Goal: Book appointment/travel/reservation

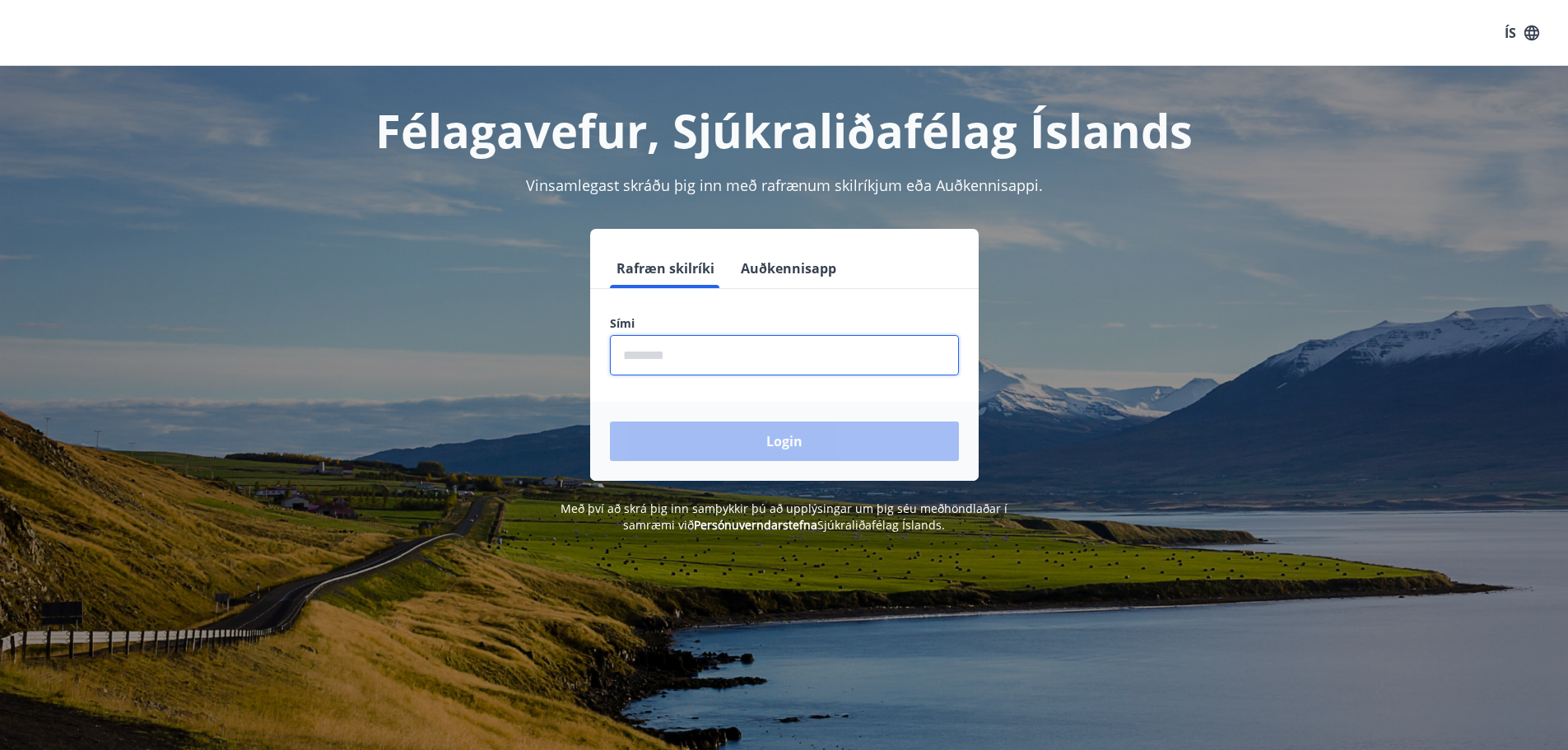
click at [688, 352] on input "phone" at bounding box center [784, 356] width 349 height 41
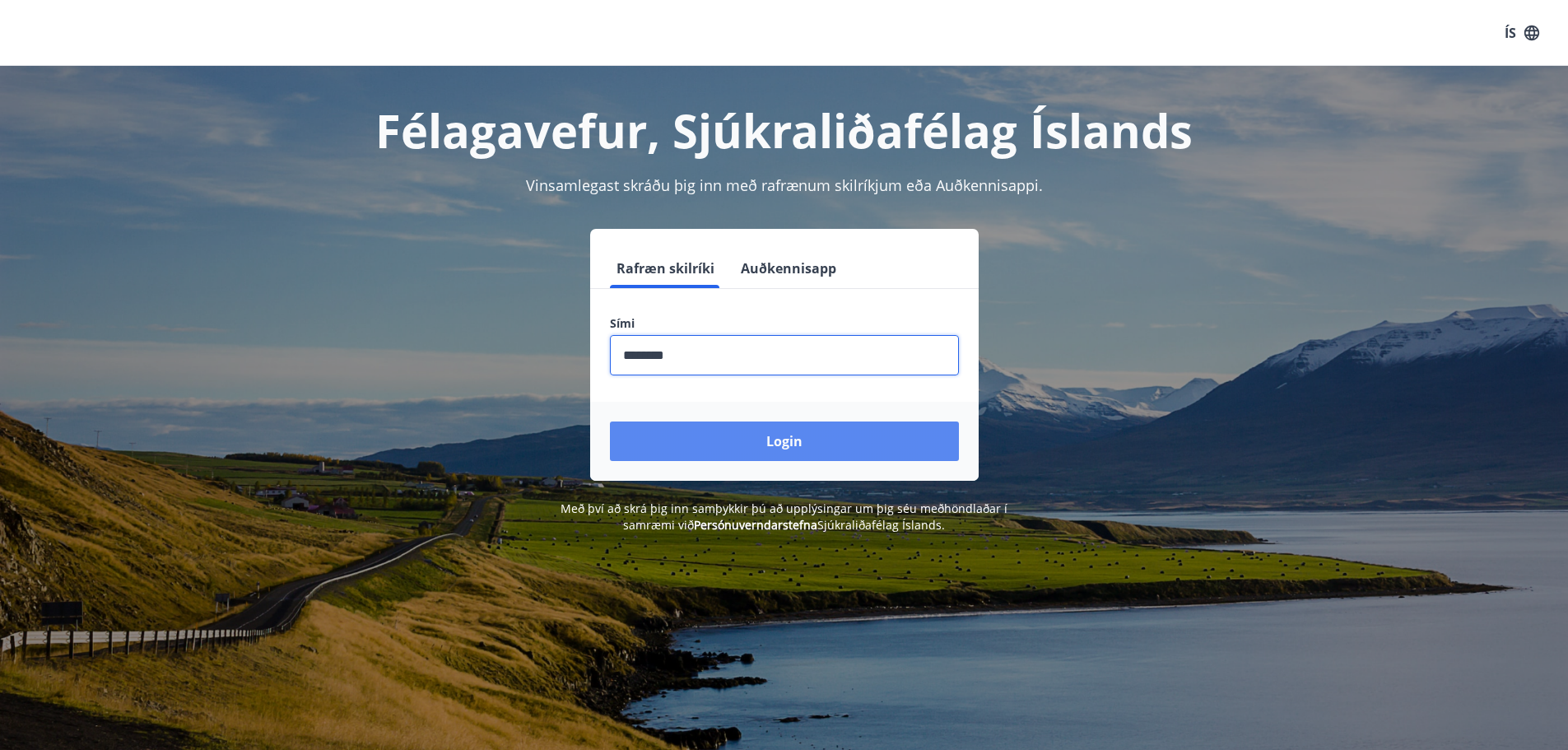
type input "********"
click at [788, 441] on button "Login" at bounding box center [784, 441] width 349 height 40
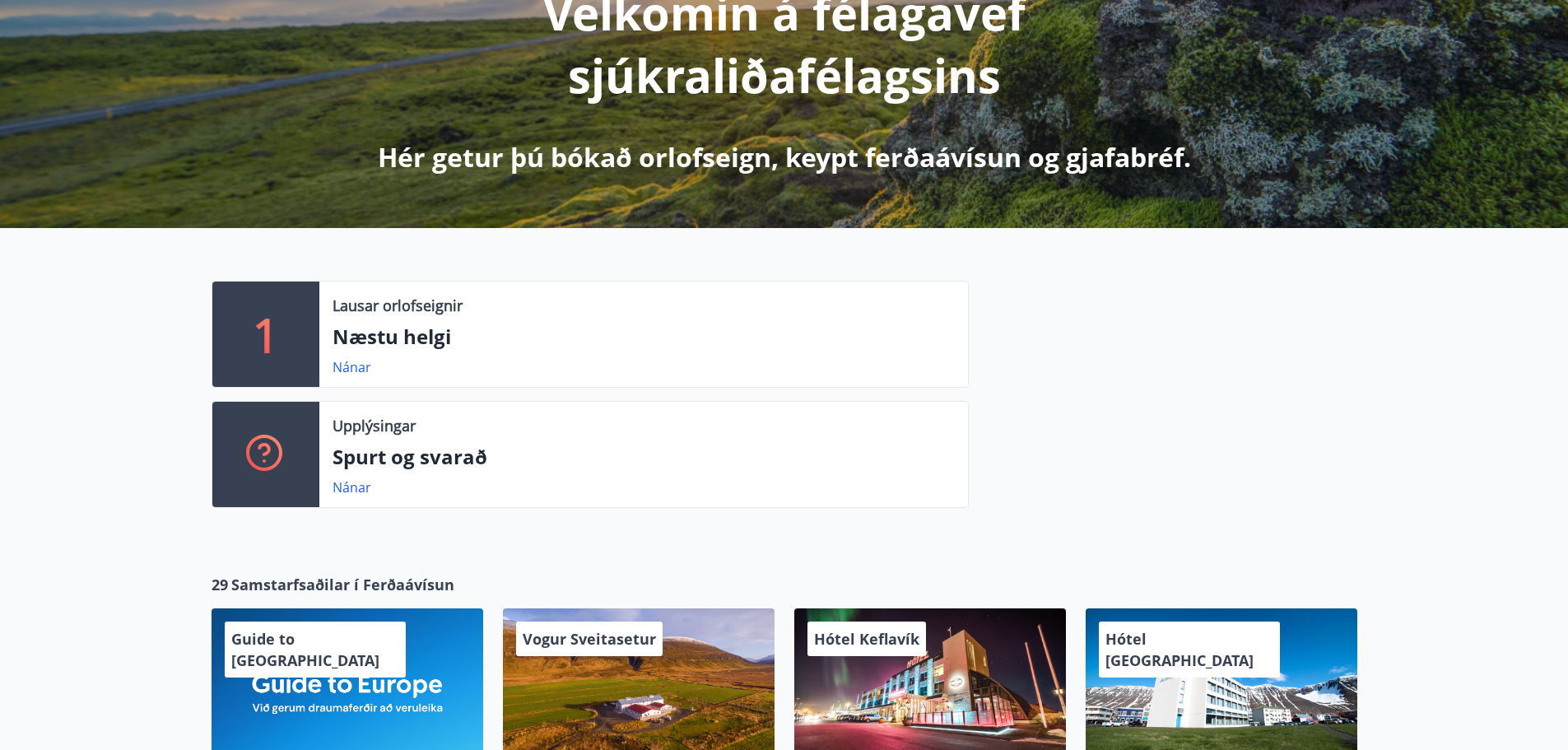
scroll to position [246, 0]
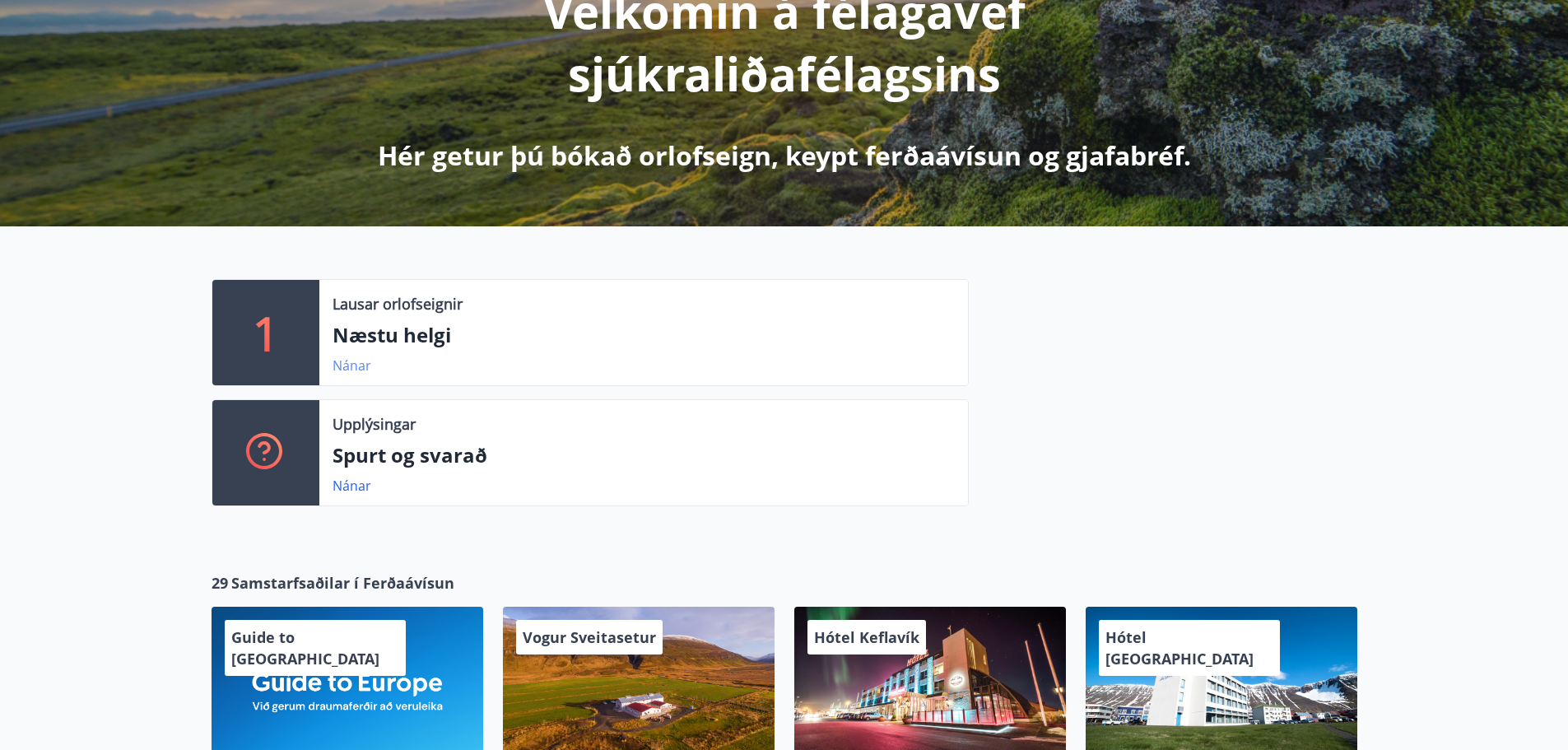
click at [352, 364] on link "Nánar" at bounding box center [352, 365] width 39 height 18
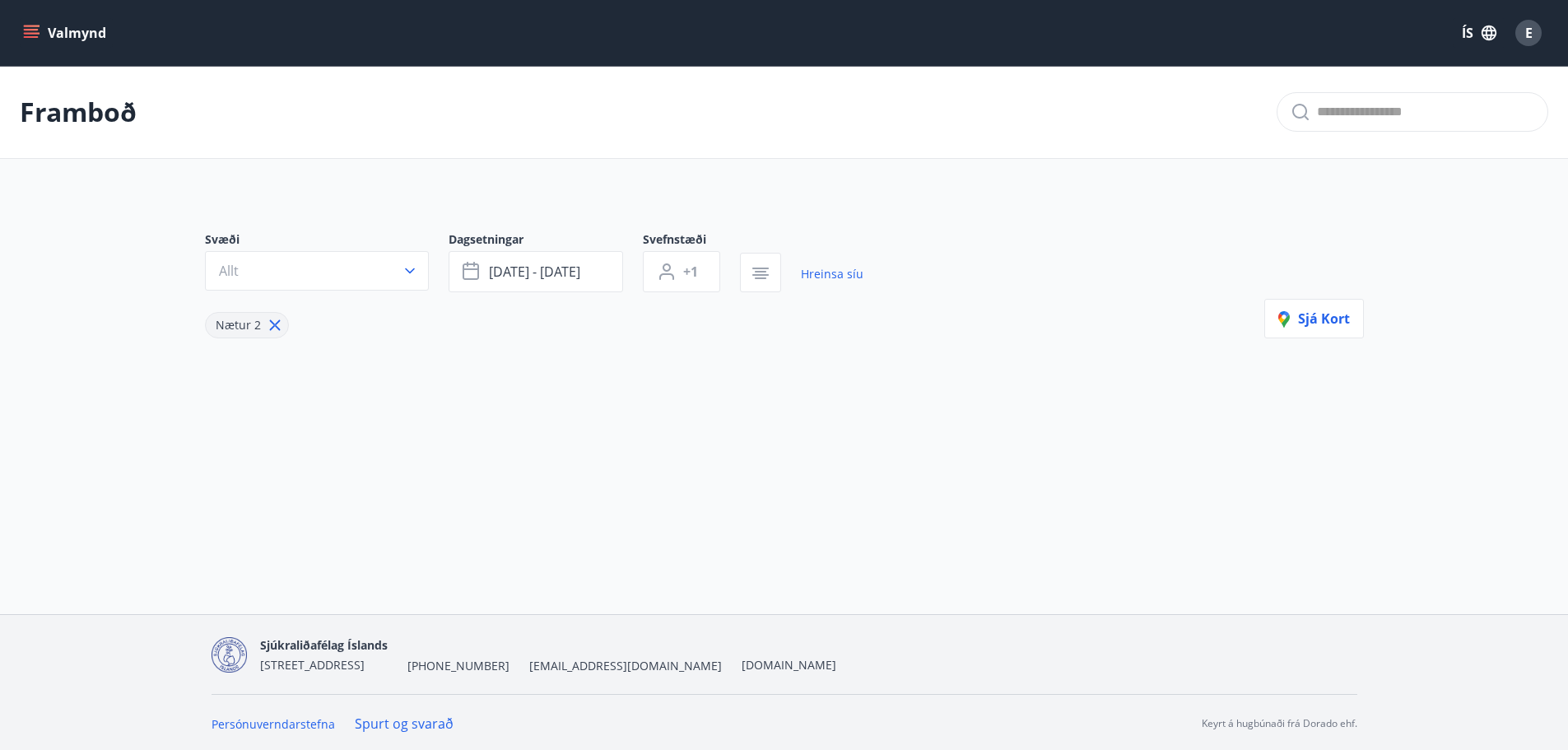
type input "*"
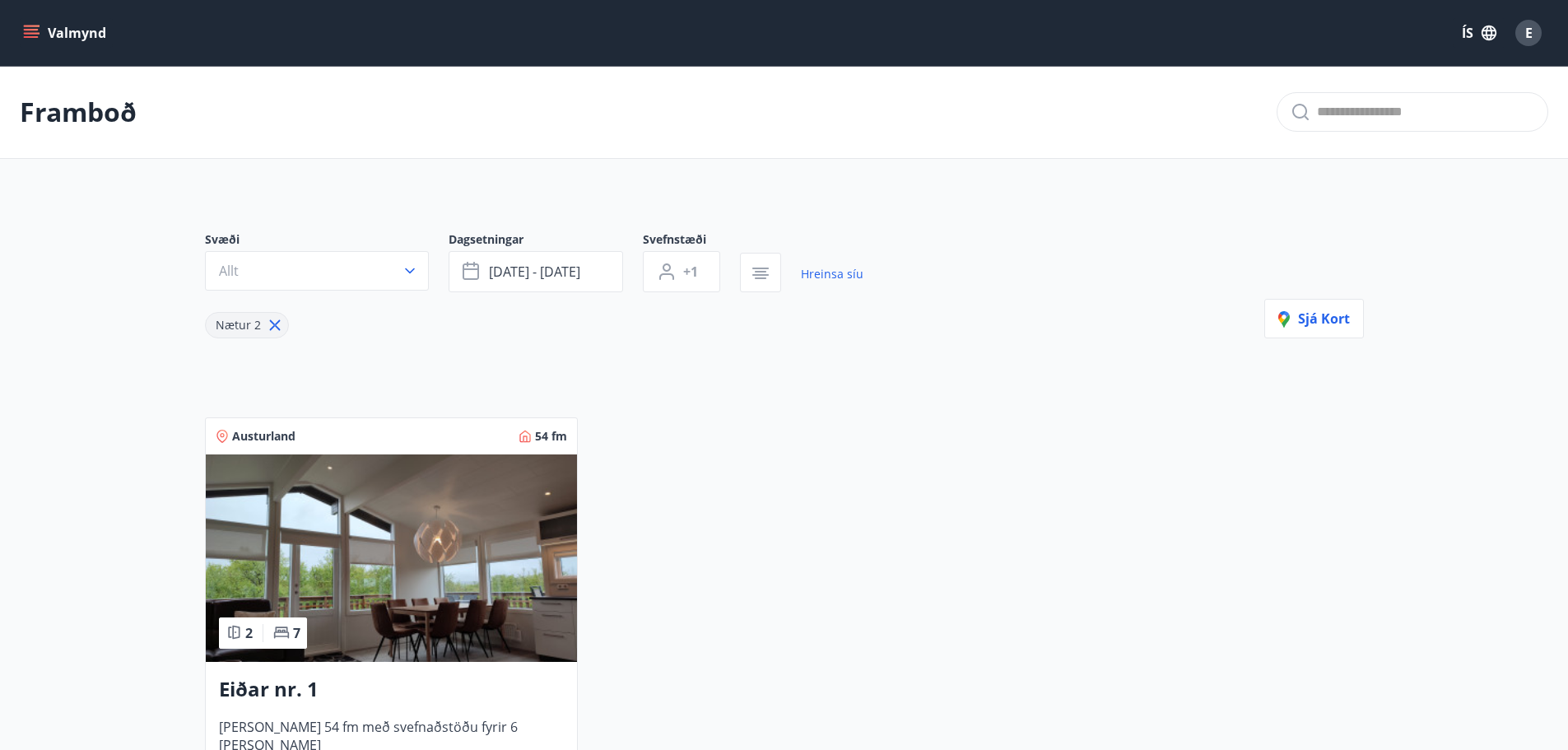
click at [37, 32] on icon "menu" at bounding box center [31, 33] width 16 height 16
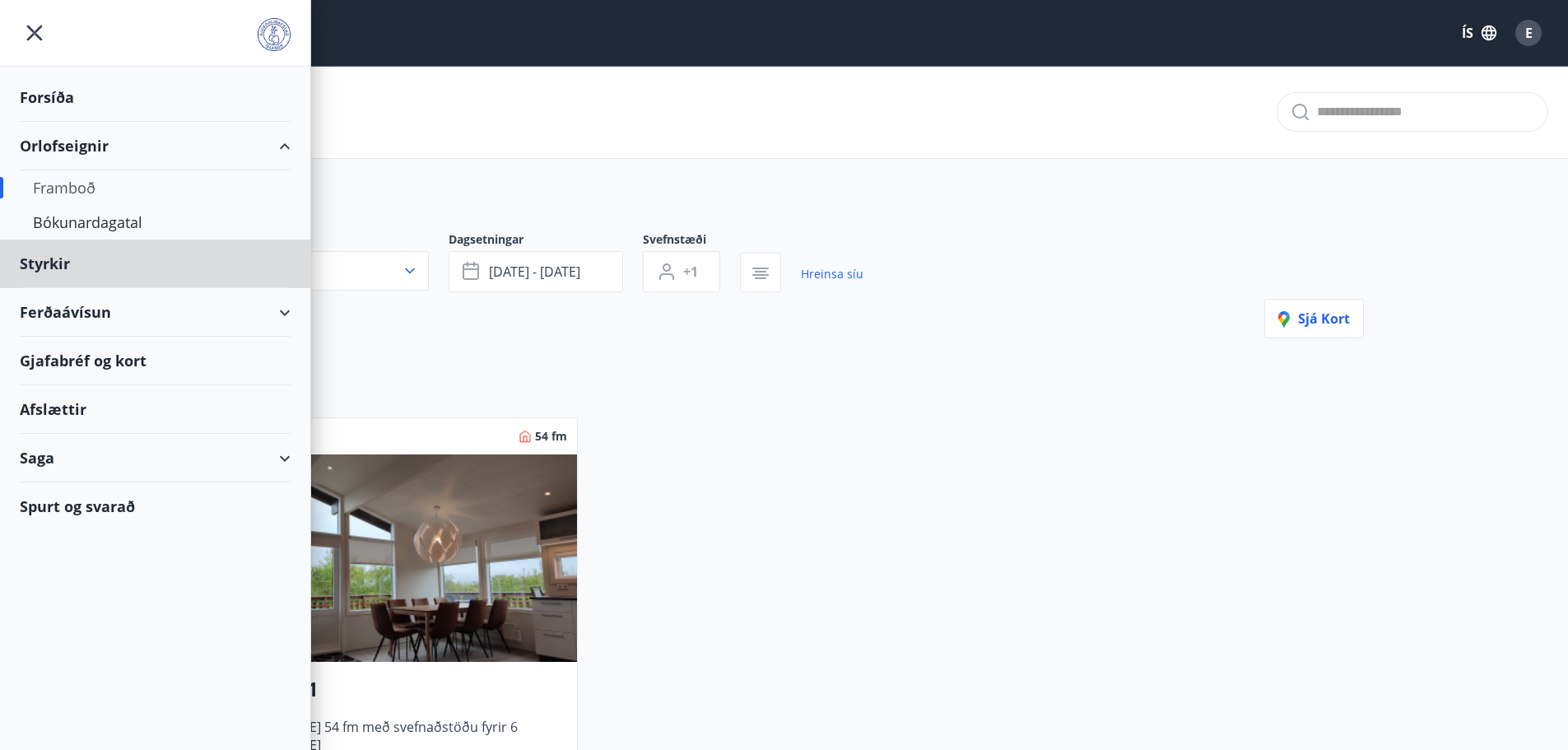
click at [58, 97] on div "Forsíða" at bounding box center [155, 98] width 271 height 48
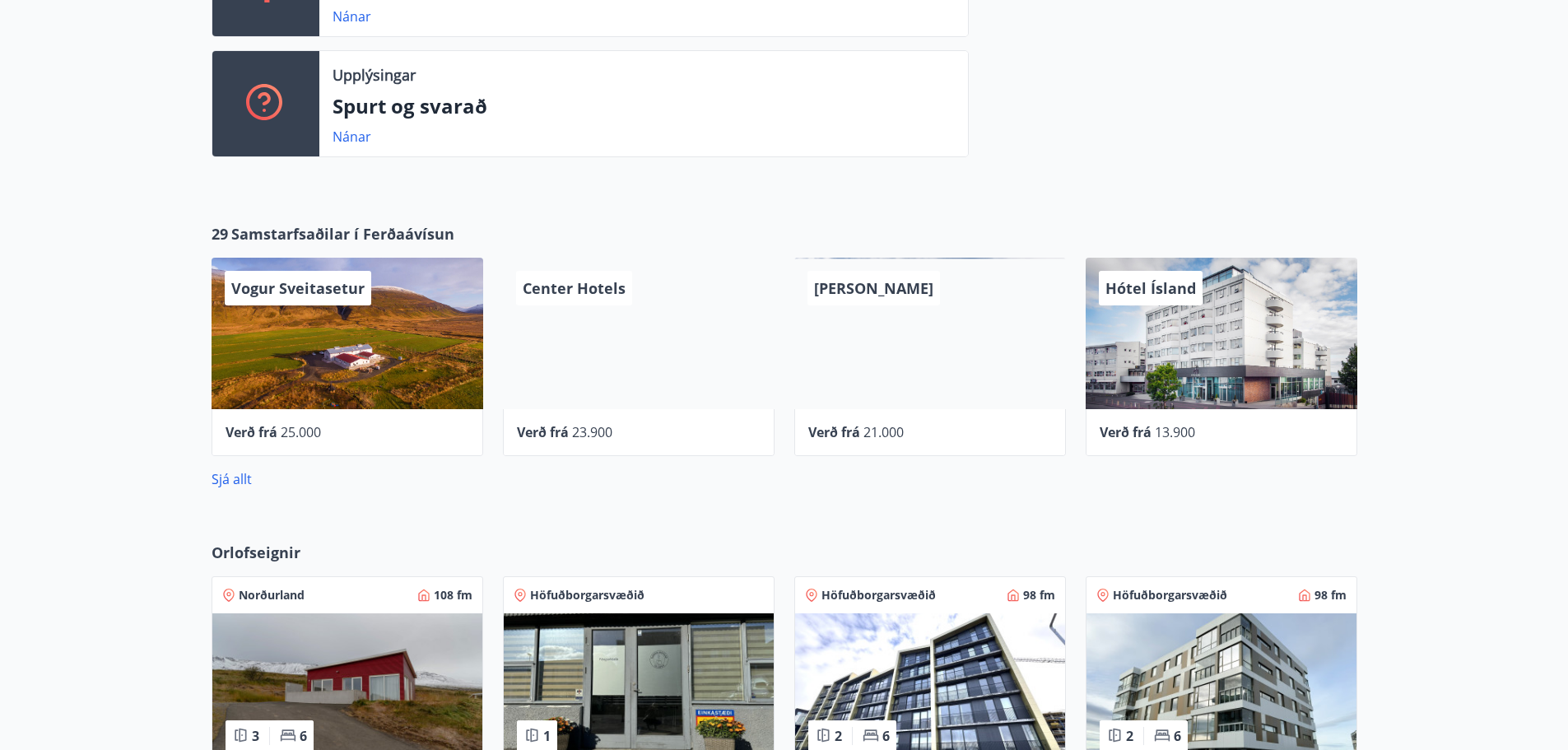
scroll to position [658, 0]
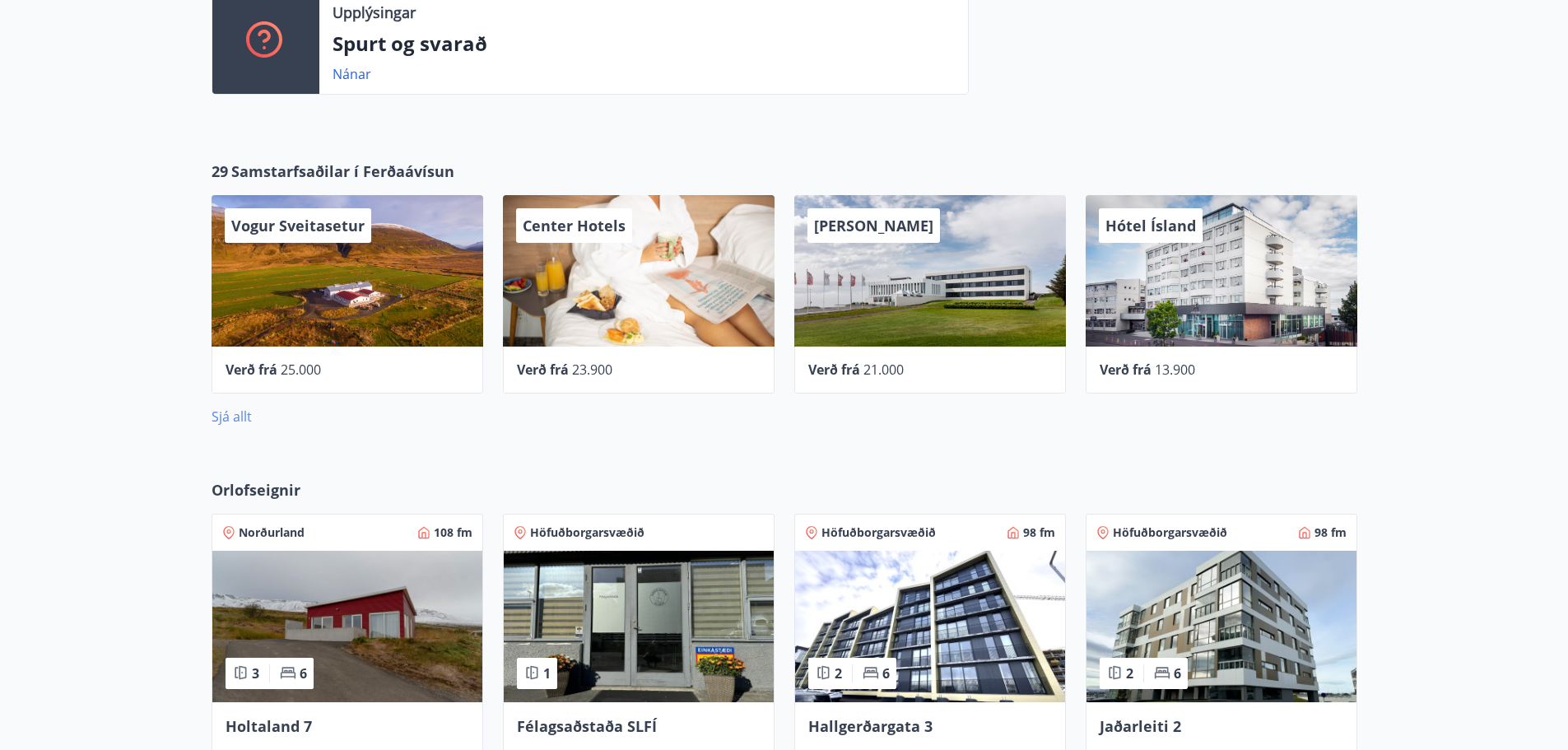
click at [238, 416] on link "Sjá allt" at bounding box center [232, 417] width 41 height 18
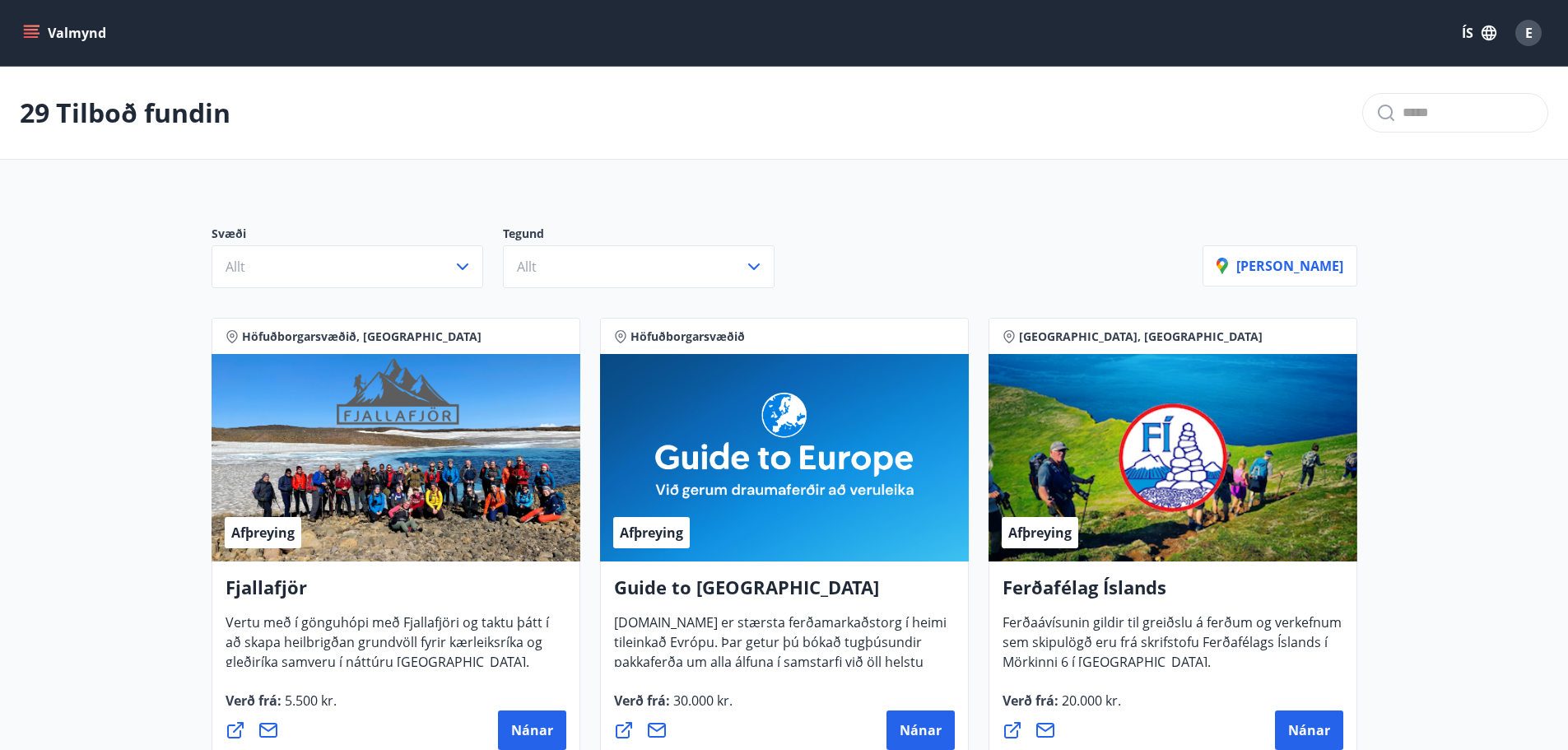
click at [30, 31] on icon "menu" at bounding box center [31, 30] width 15 height 2
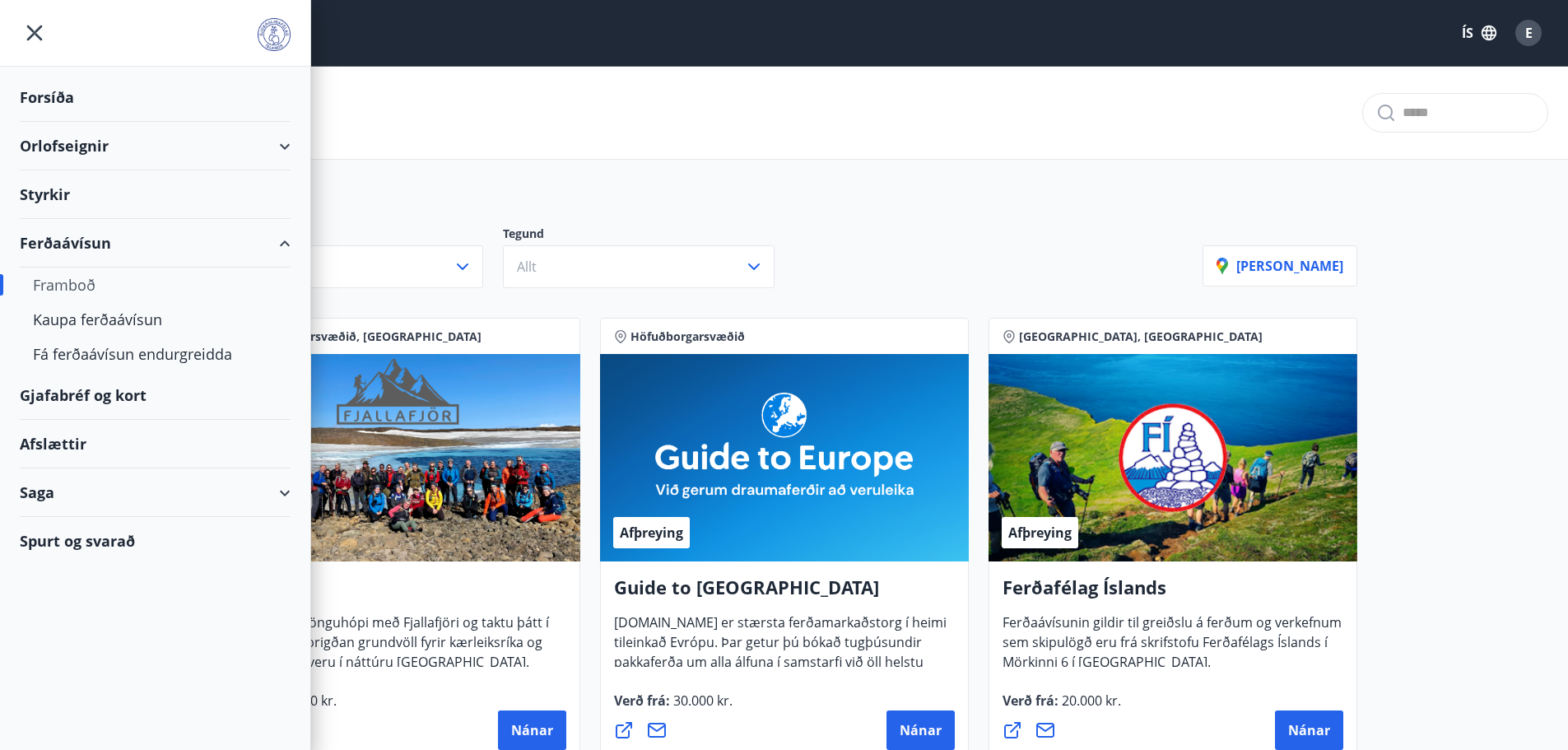
click at [77, 239] on div "Ferðaávísun" at bounding box center [155, 244] width 271 height 48
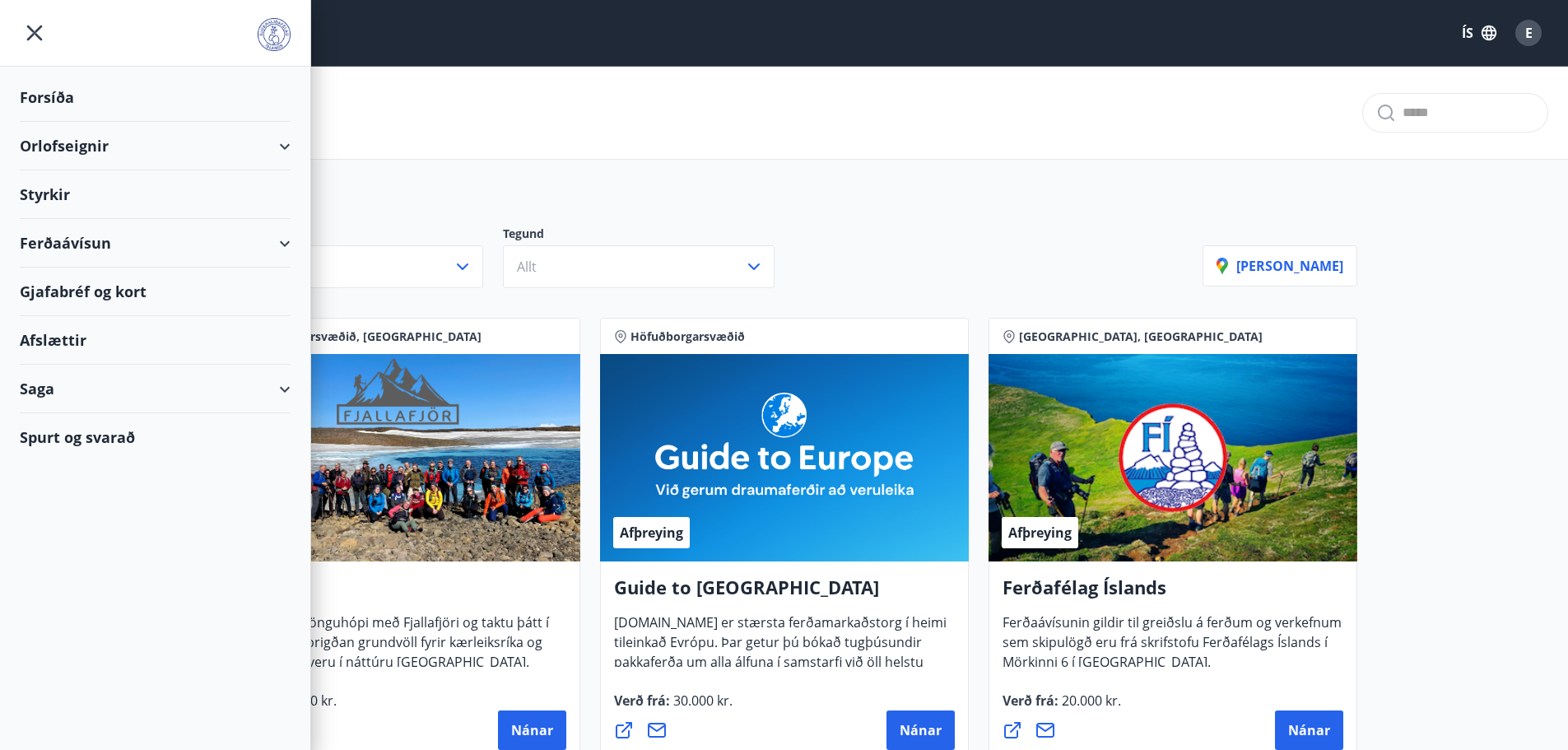
click at [62, 143] on div "Orlofseignir" at bounding box center [155, 146] width 271 height 48
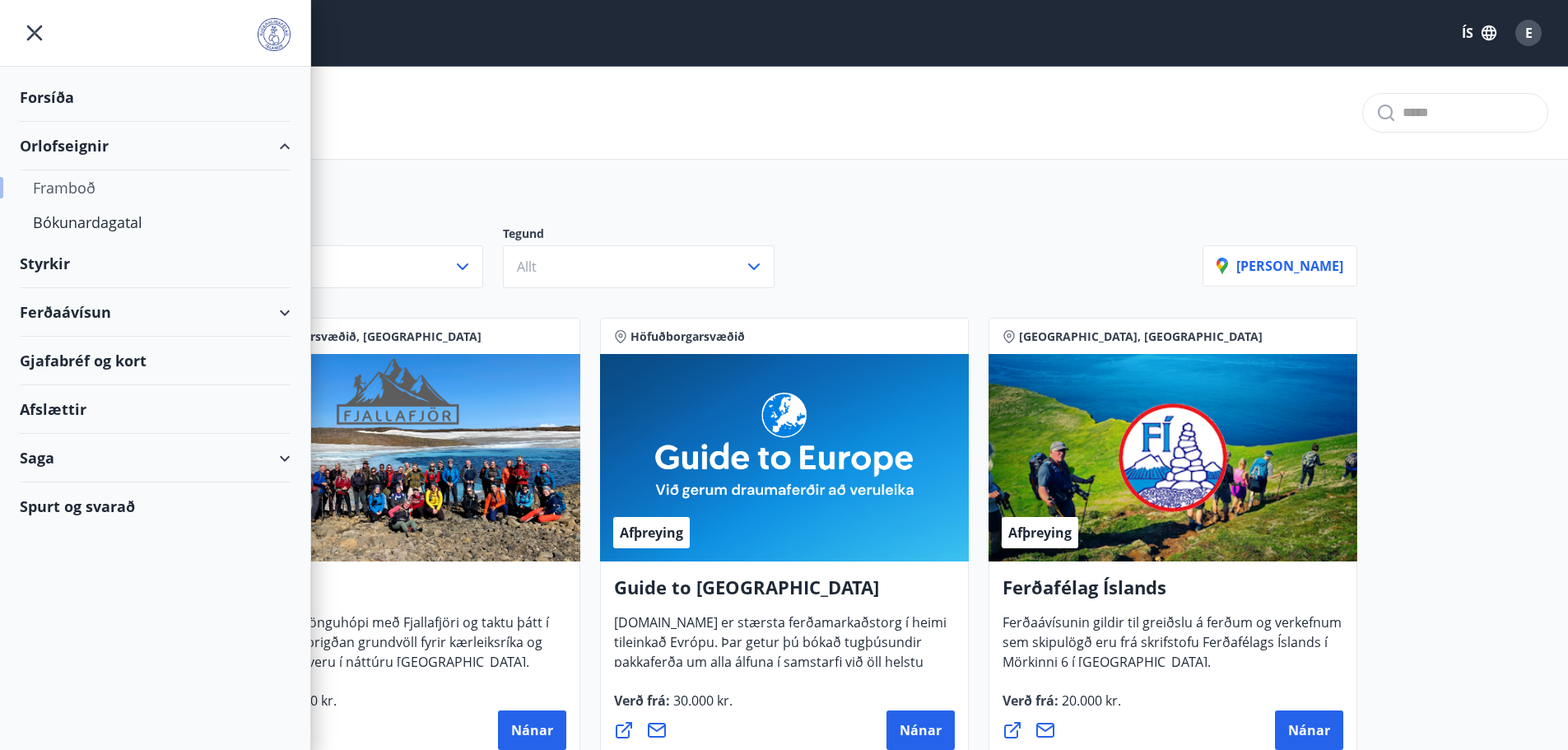
click at [67, 187] on div "Framboð" at bounding box center [155, 188] width 245 height 35
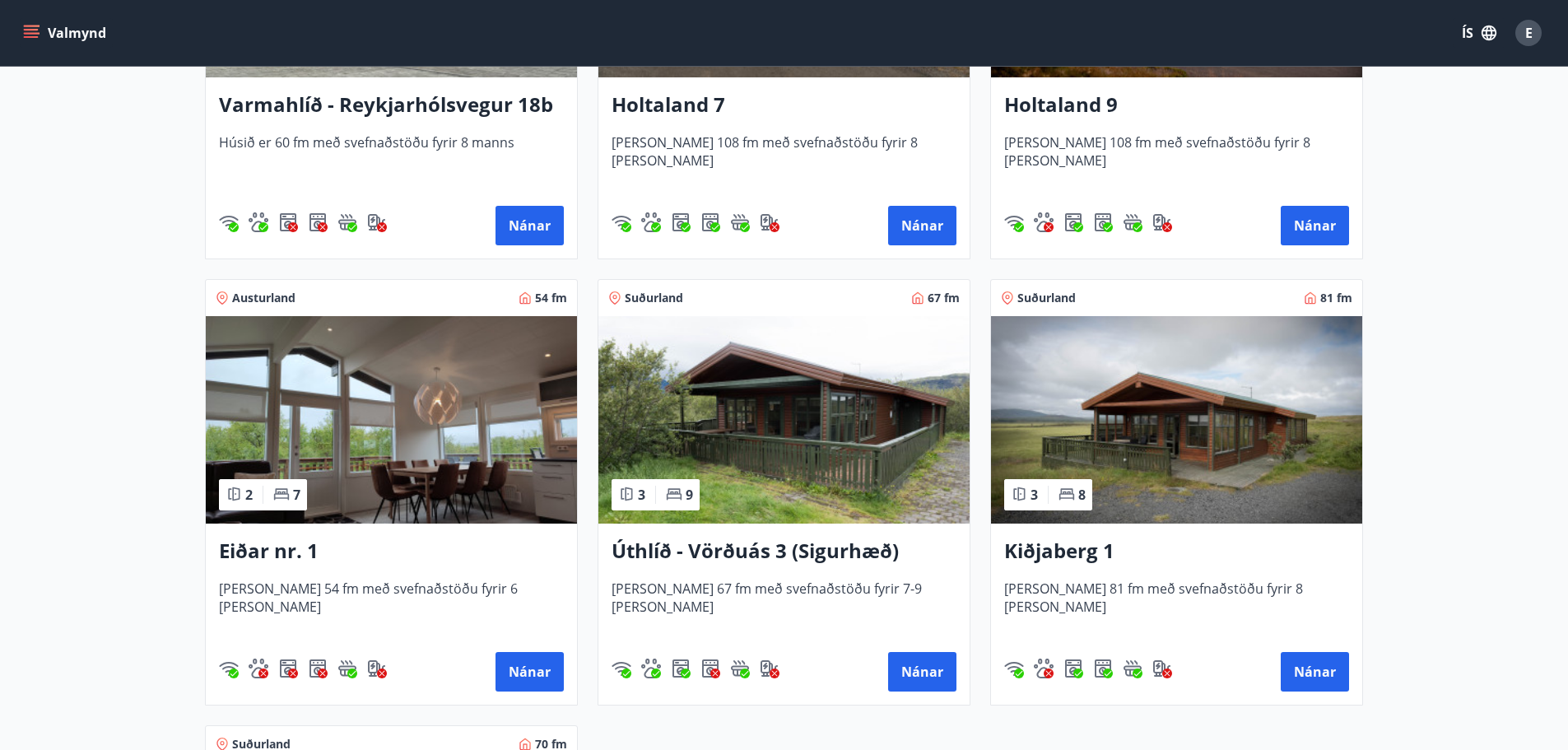
scroll to position [1646, 0]
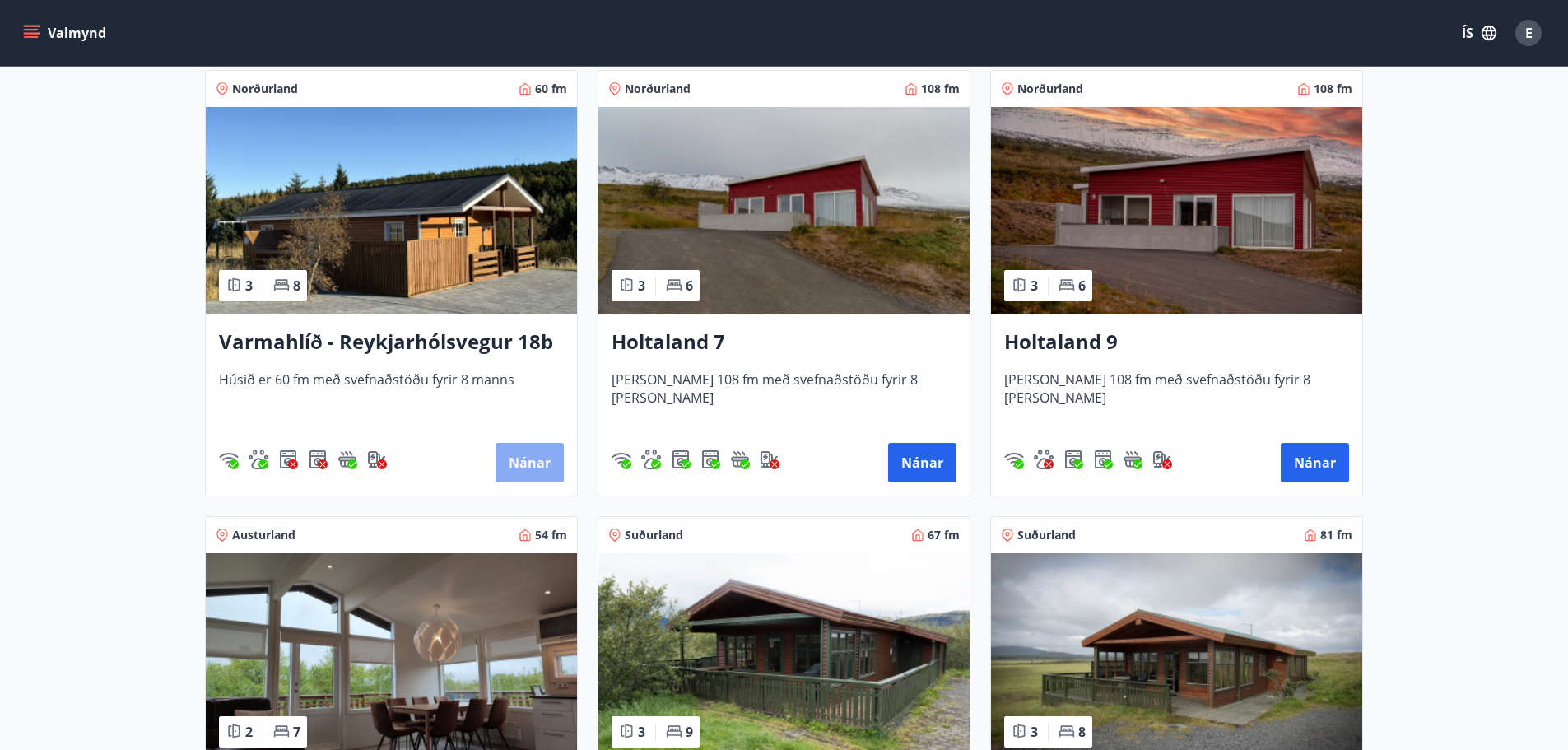
click at [527, 460] on button "Nánar" at bounding box center [530, 462] width 69 height 40
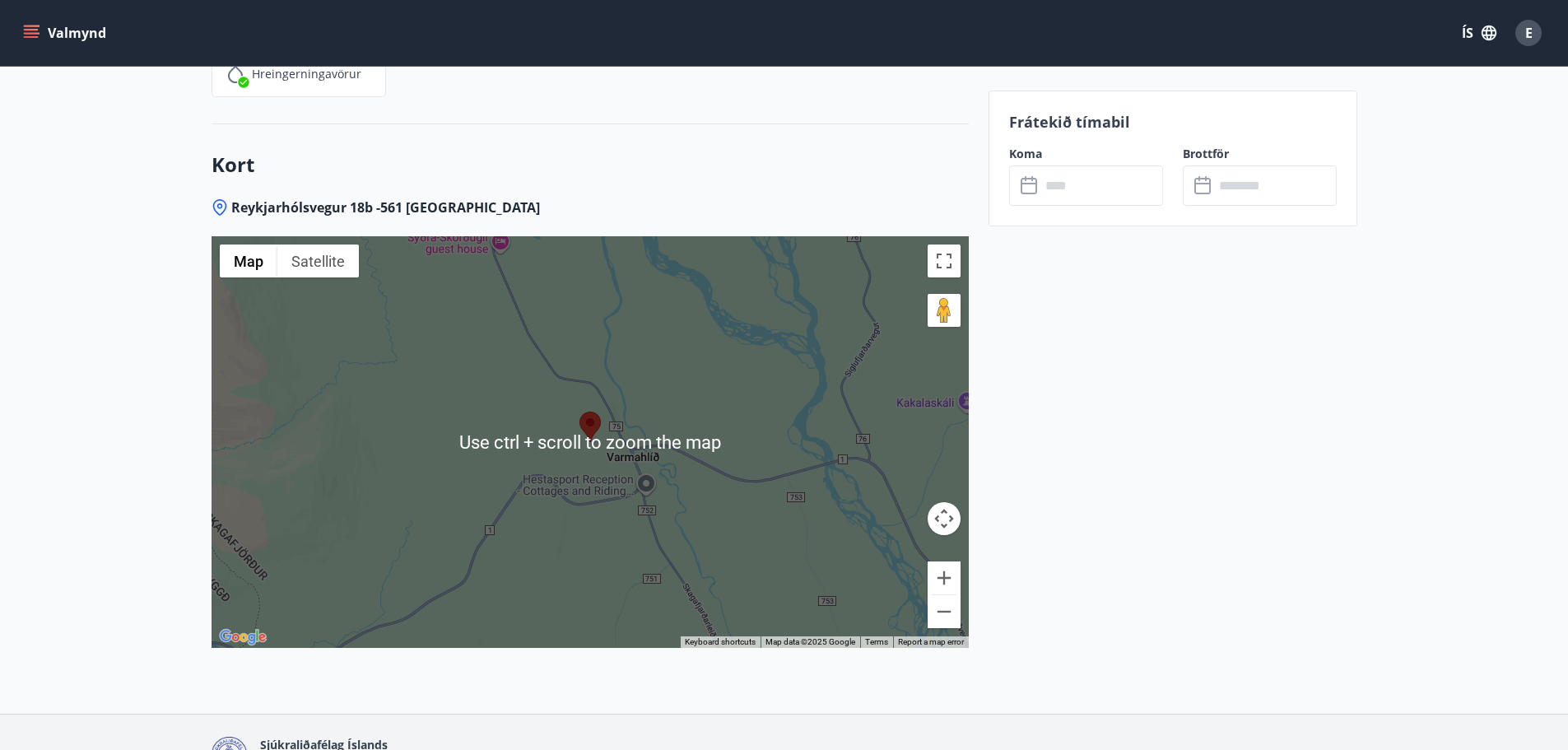
scroll to position [2615, 0]
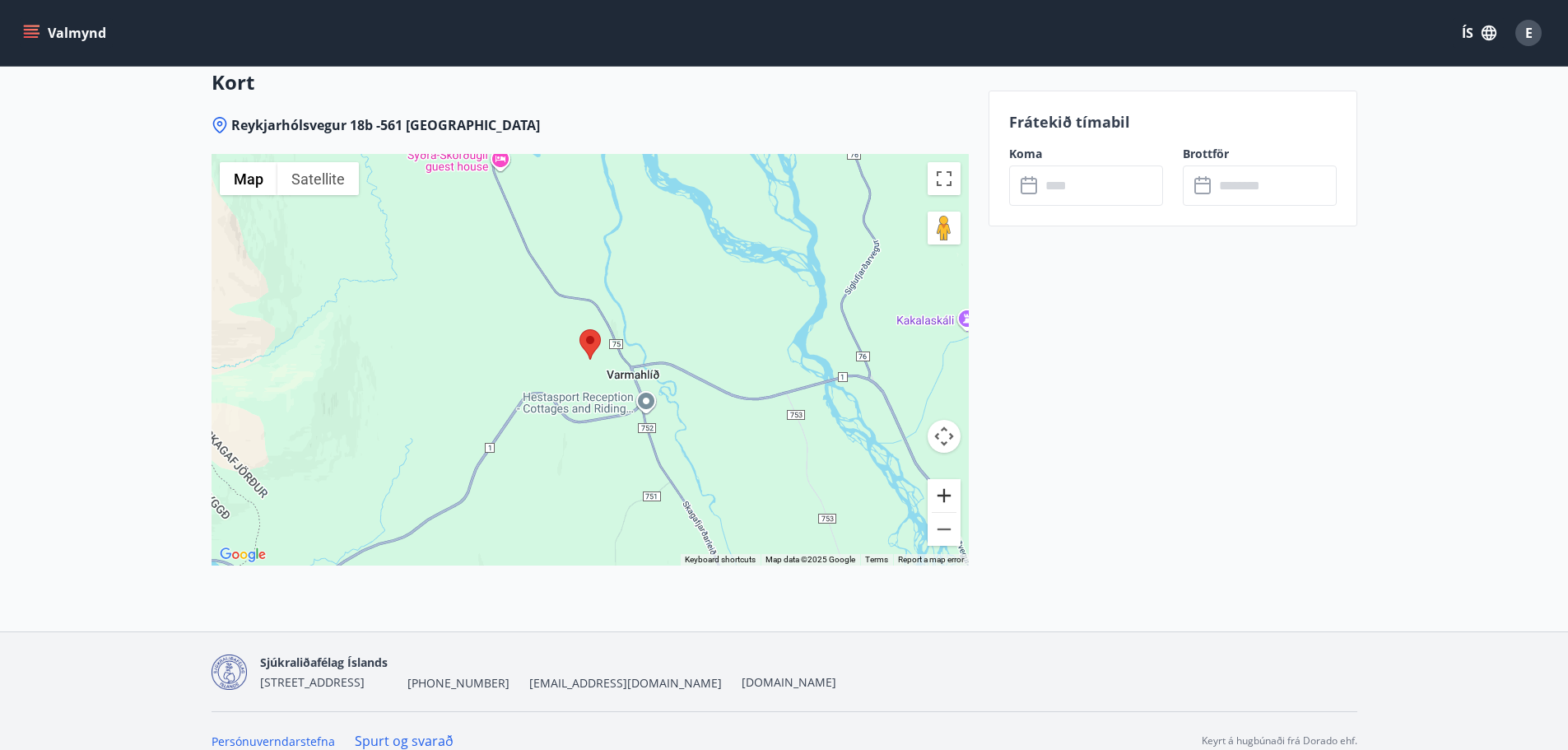
click at [941, 479] on button "Zoom in" at bounding box center [944, 496] width 33 height 33
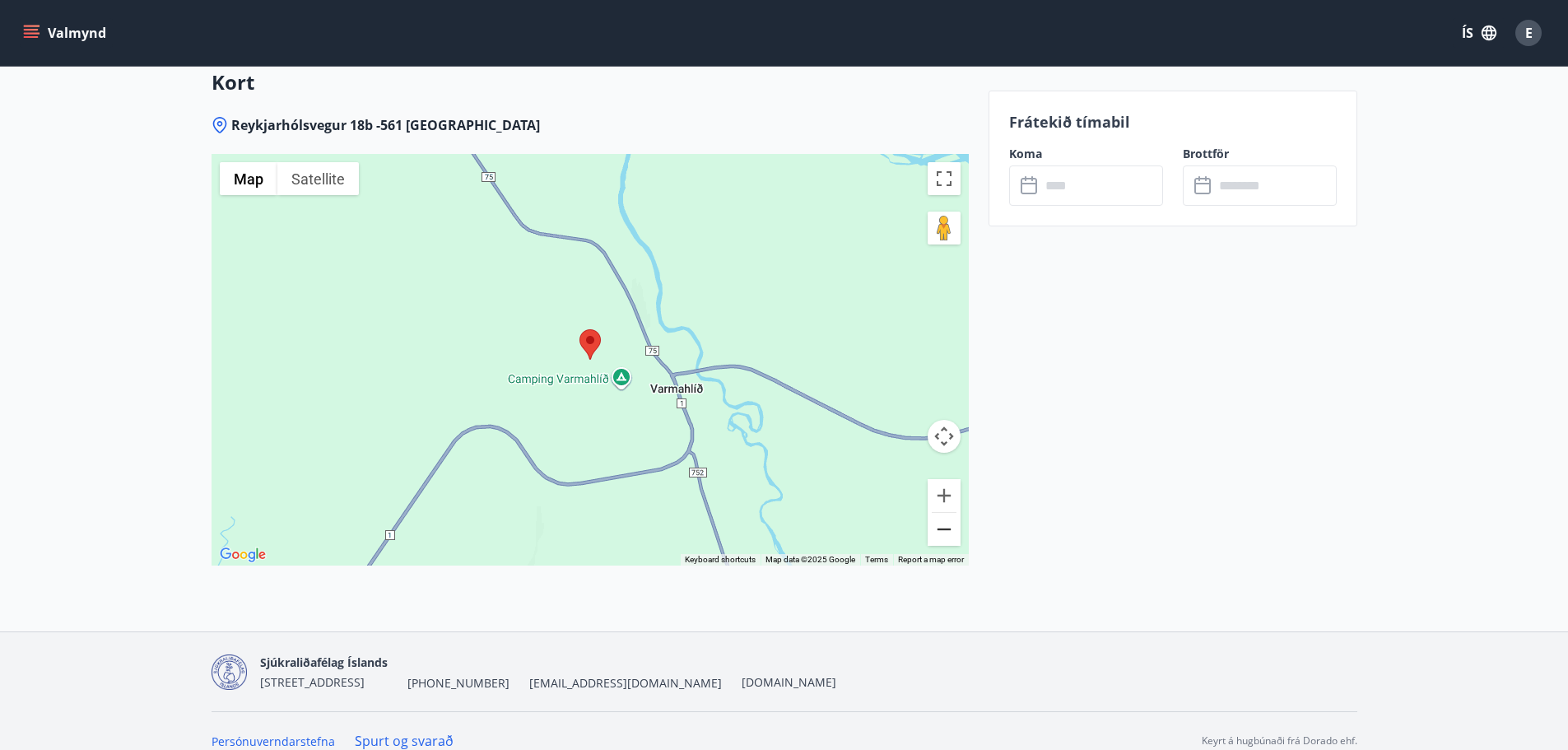
click at [944, 513] on button "Zoom out" at bounding box center [944, 530] width 33 height 33
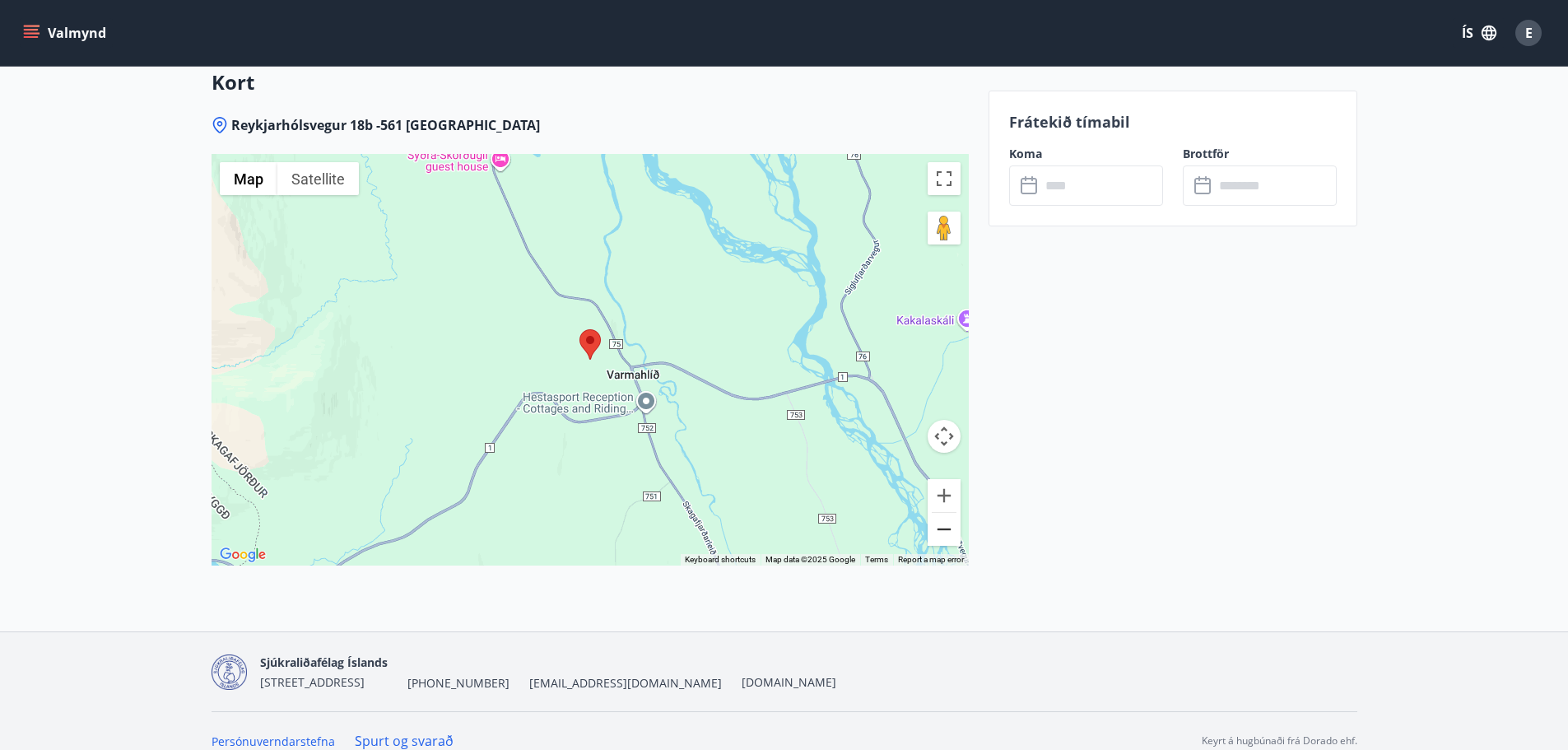
click at [944, 513] on button "Zoom out" at bounding box center [944, 530] width 33 height 33
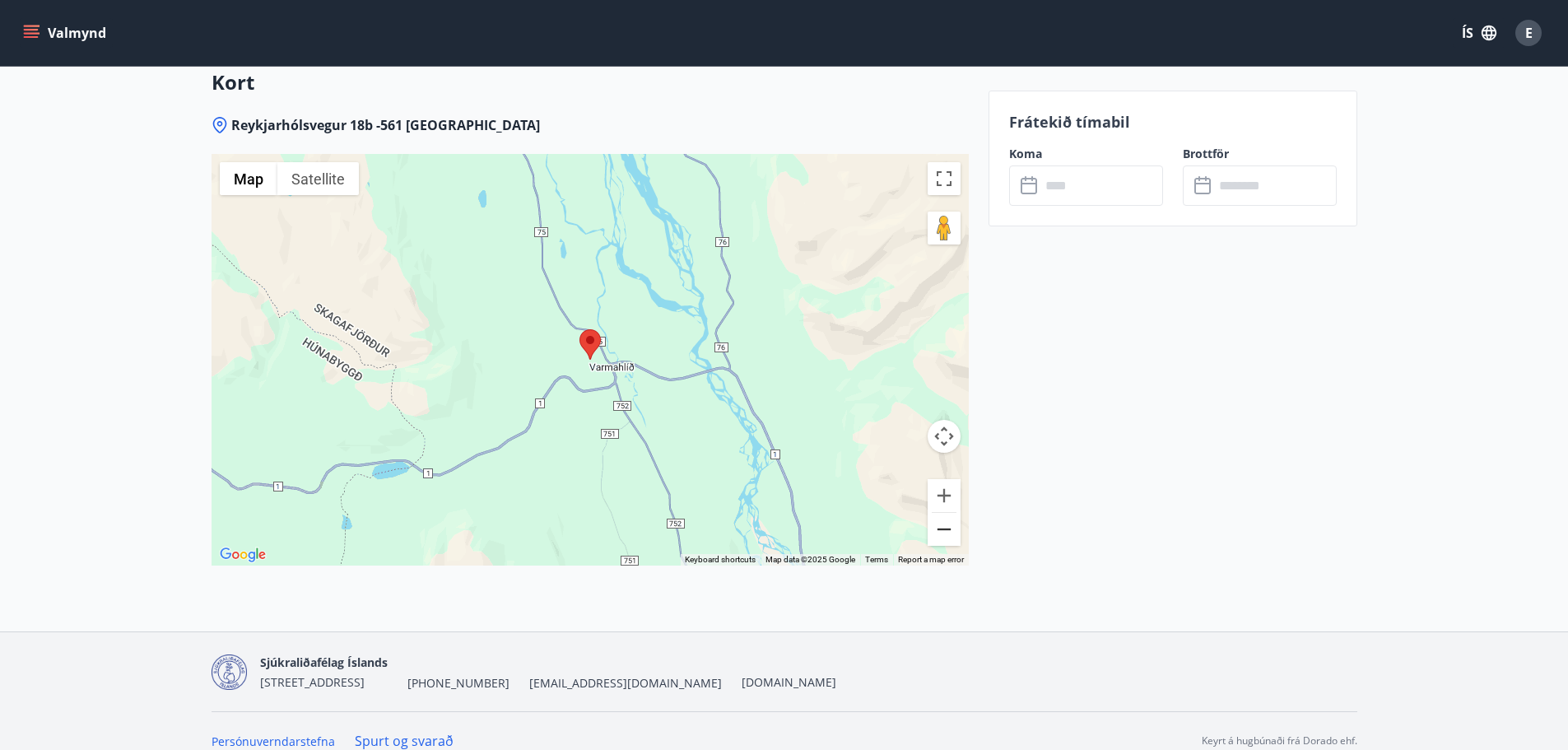
click at [944, 513] on button "Zoom out" at bounding box center [944, 530] width 33 height 33
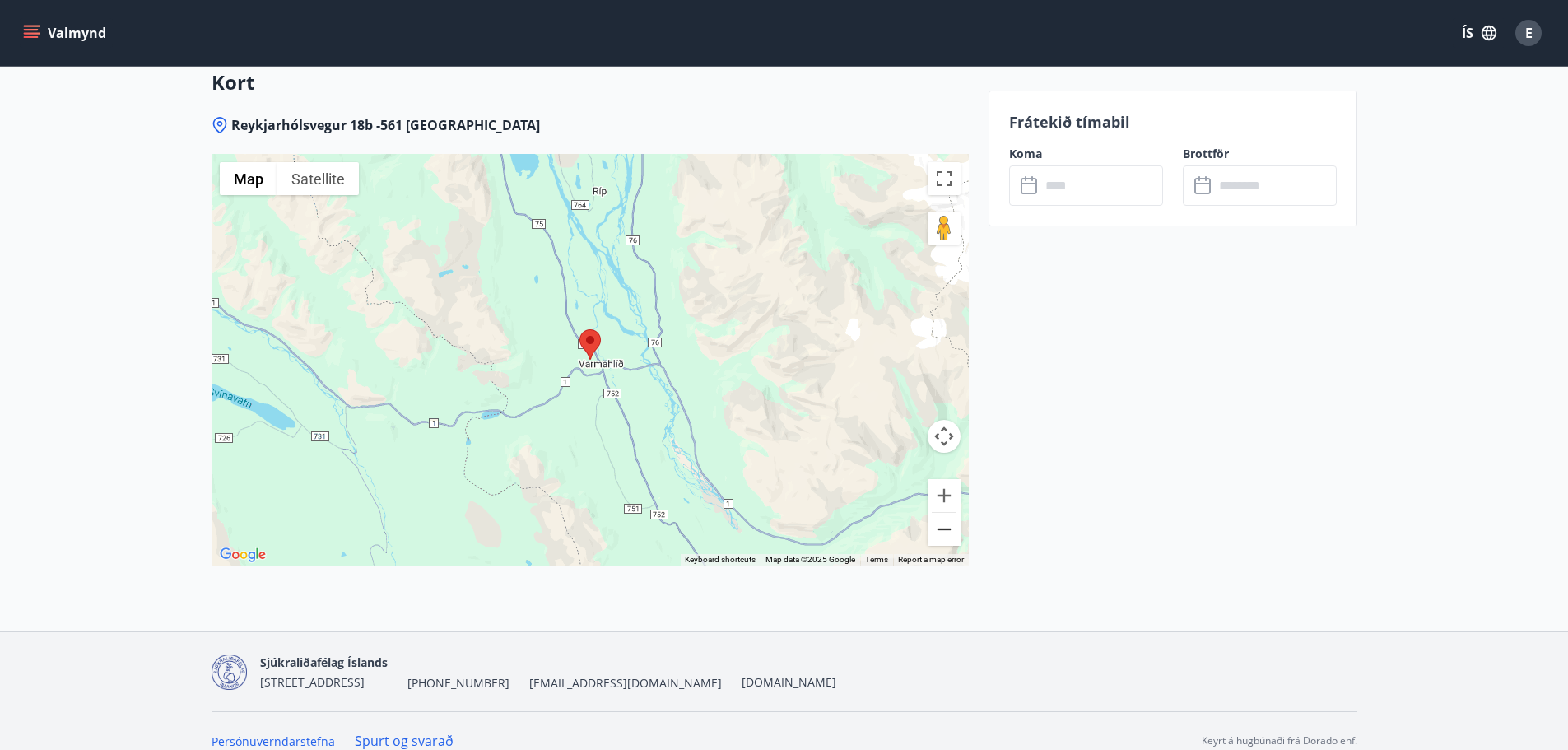
click at [944, 513] on button "Zoom out" at bounding box center [944, 530] width 33 height 33
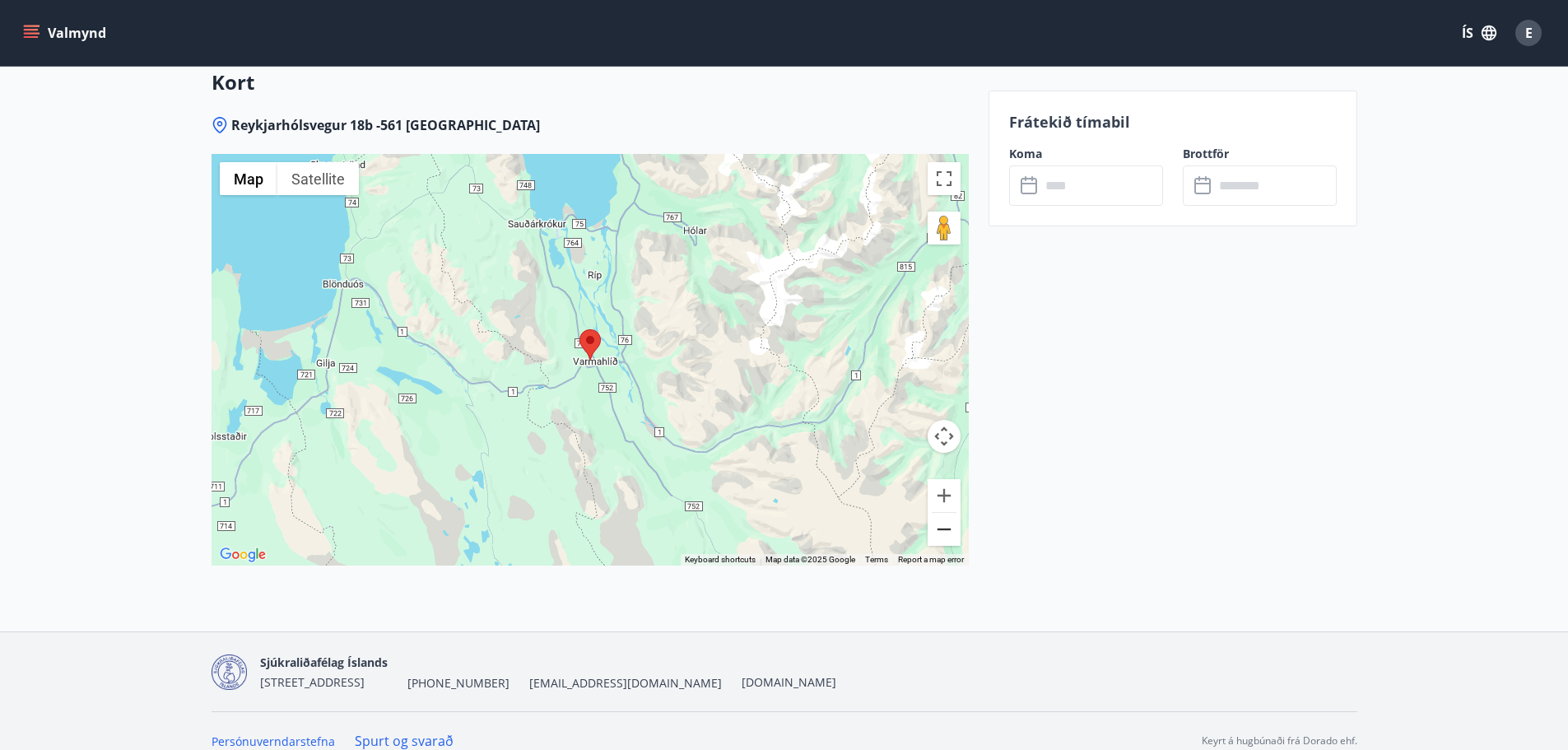
click at [941, 513] on button "Zoom out" at bounding box center [944, 530] width 33 height 33
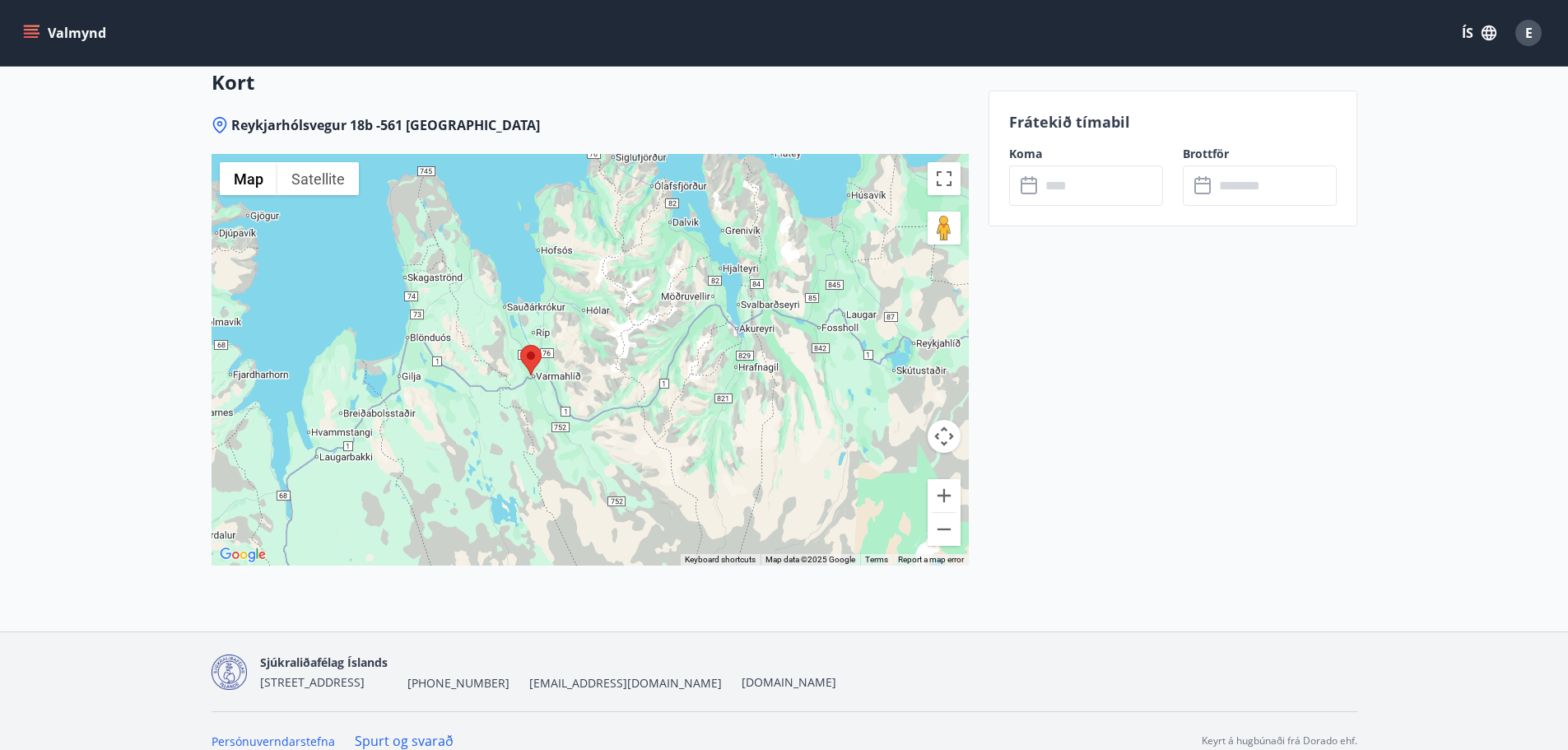
drag, startPoint x: 657, startPoint y: 448, endPoint x: 598, endPoint y: 463, distance: 60.9
click at [598, 463] on div at bounding box center [590, 360] width 757 height 412
click at [944, 479] on button "Zoom in" at bounding box center [944, 496] width 33 height 33
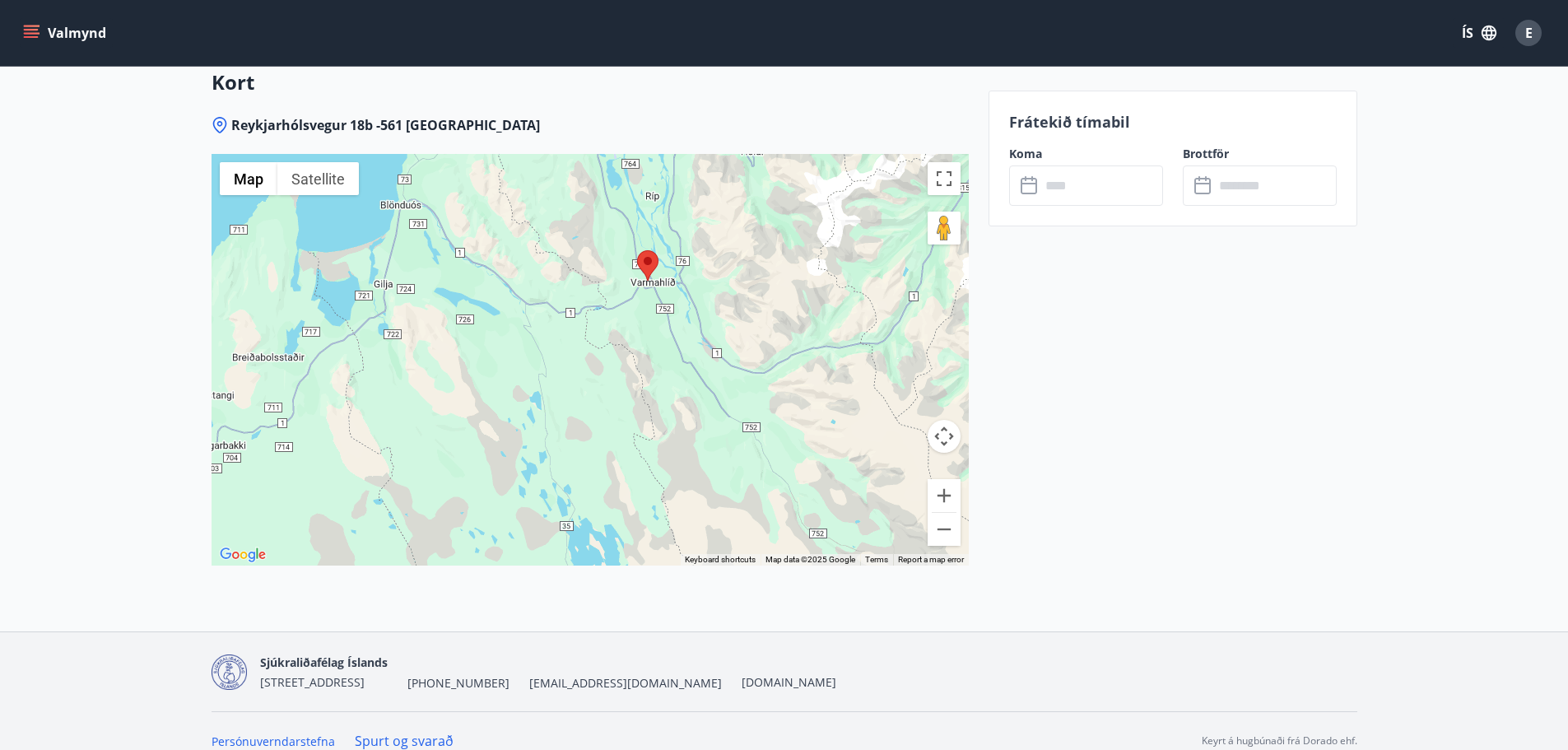
drag, startPoint x: 669, startPoint y: 435, endPoint x: 840, endPoint y: 329, distance: 201.2
click at [840, 329] on div at bounding box center [590, 360] width 757 height 412
click at [941, 479] on button "Zoom in" at bounding box center [944, 496] width 33 height 33
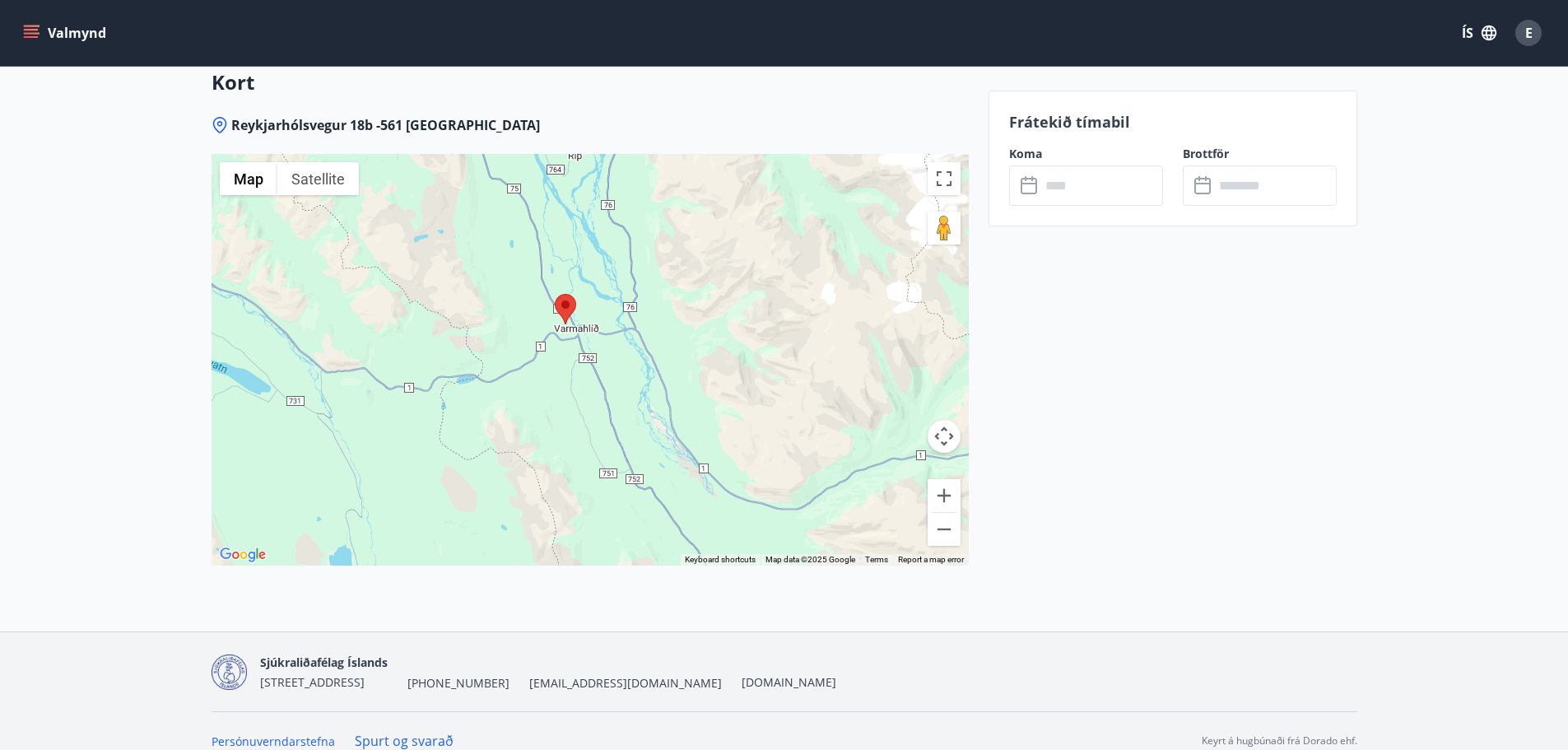
drag, startPoint x: 857, startPoint y: 431, endPoint x: 721, endPoint y: 552, distance: 182.0
click at [721, 552] on div "Reykjarhólsvegur 18b -561 Varmahlíð ← Move left → Move right ↑ Move up ↓ Move d…" at bounding box center [590, 373] width 757 height 515
click at [945, 479] on button "Zoom in" at bounding box center [944, 496] width 33 height 33
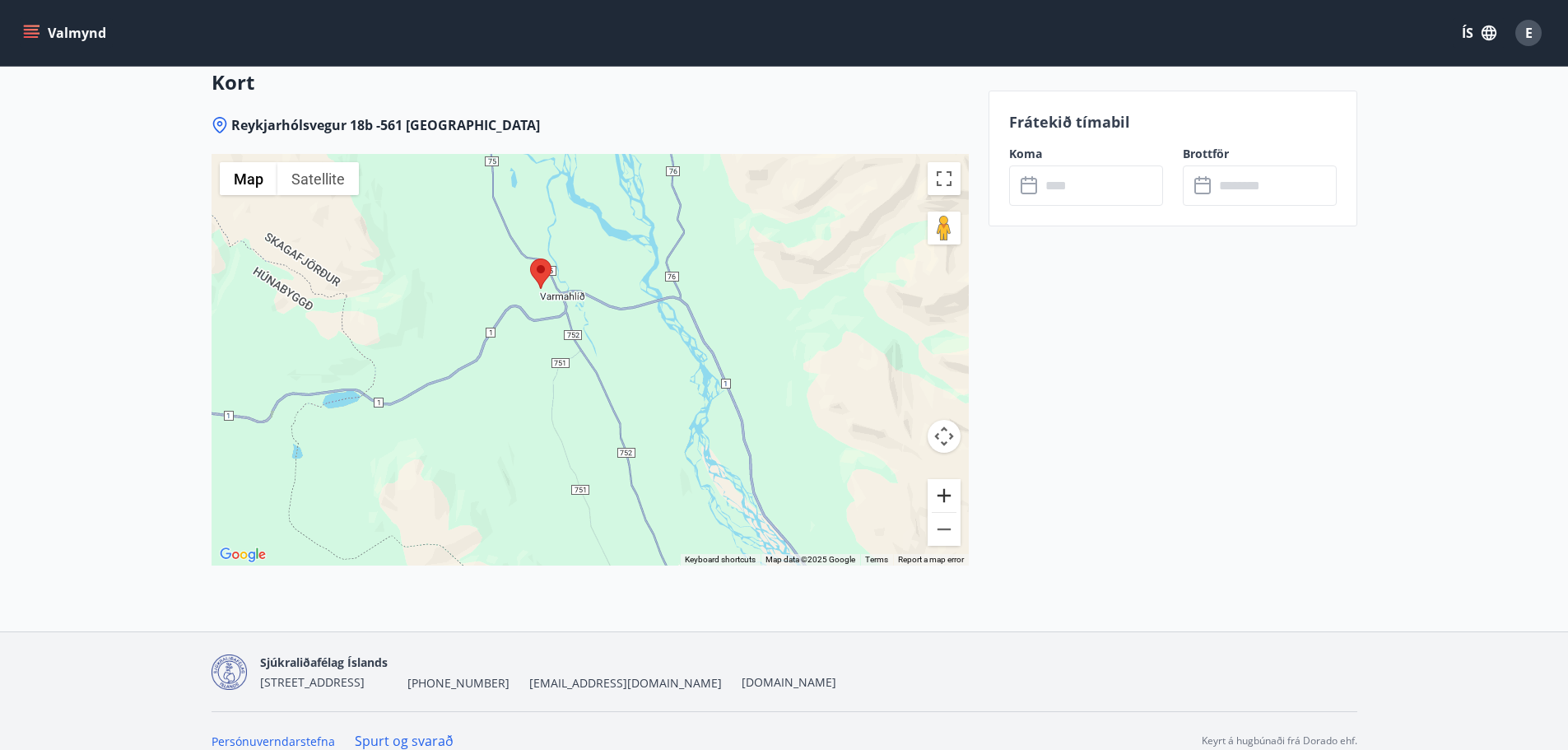
click at [944, 479] on button "Zoom in" at bounding box center [944, 496] width 33 height 33
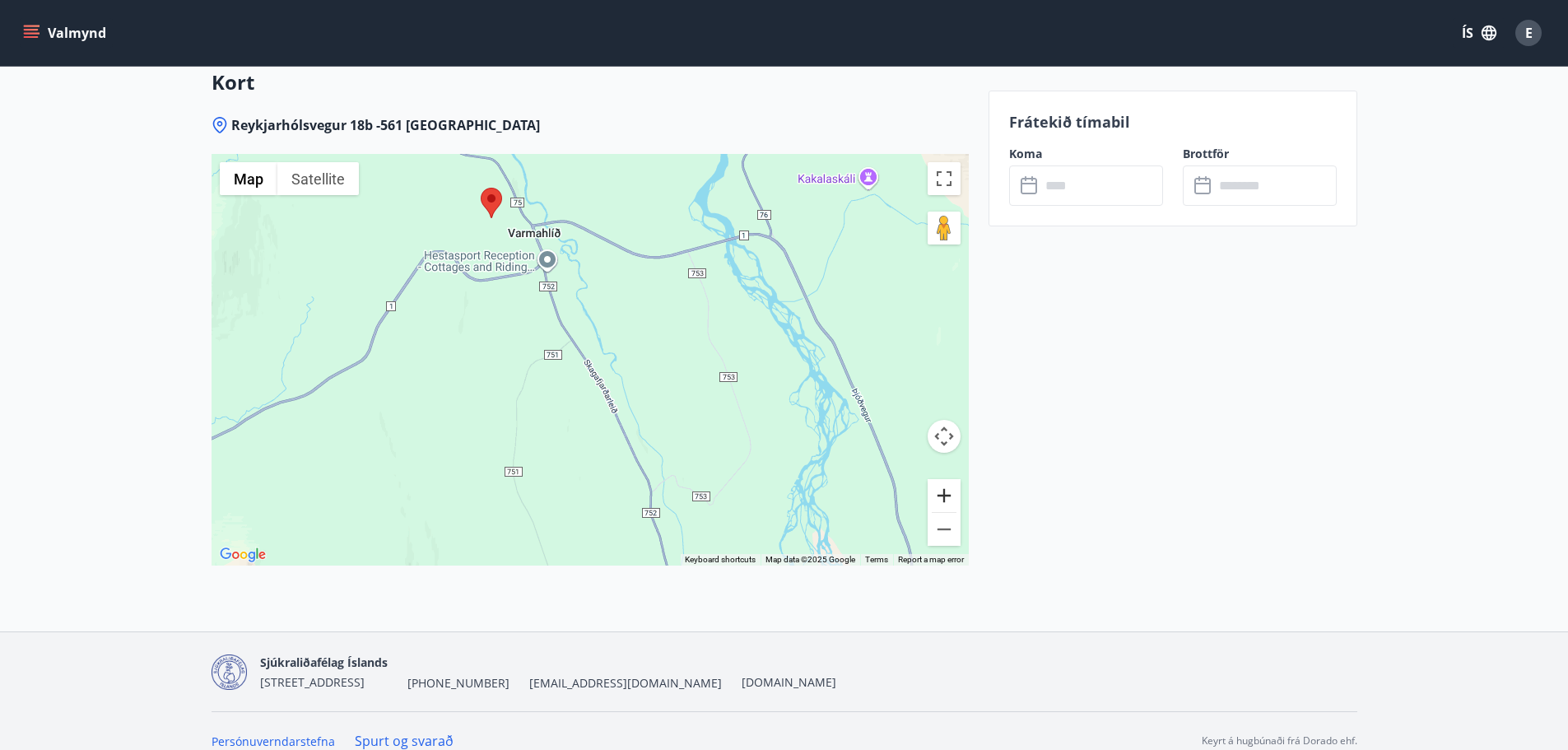
click at [944, 479] on button "Zoom in" at bounding box center [944, 496] width 33 height 33
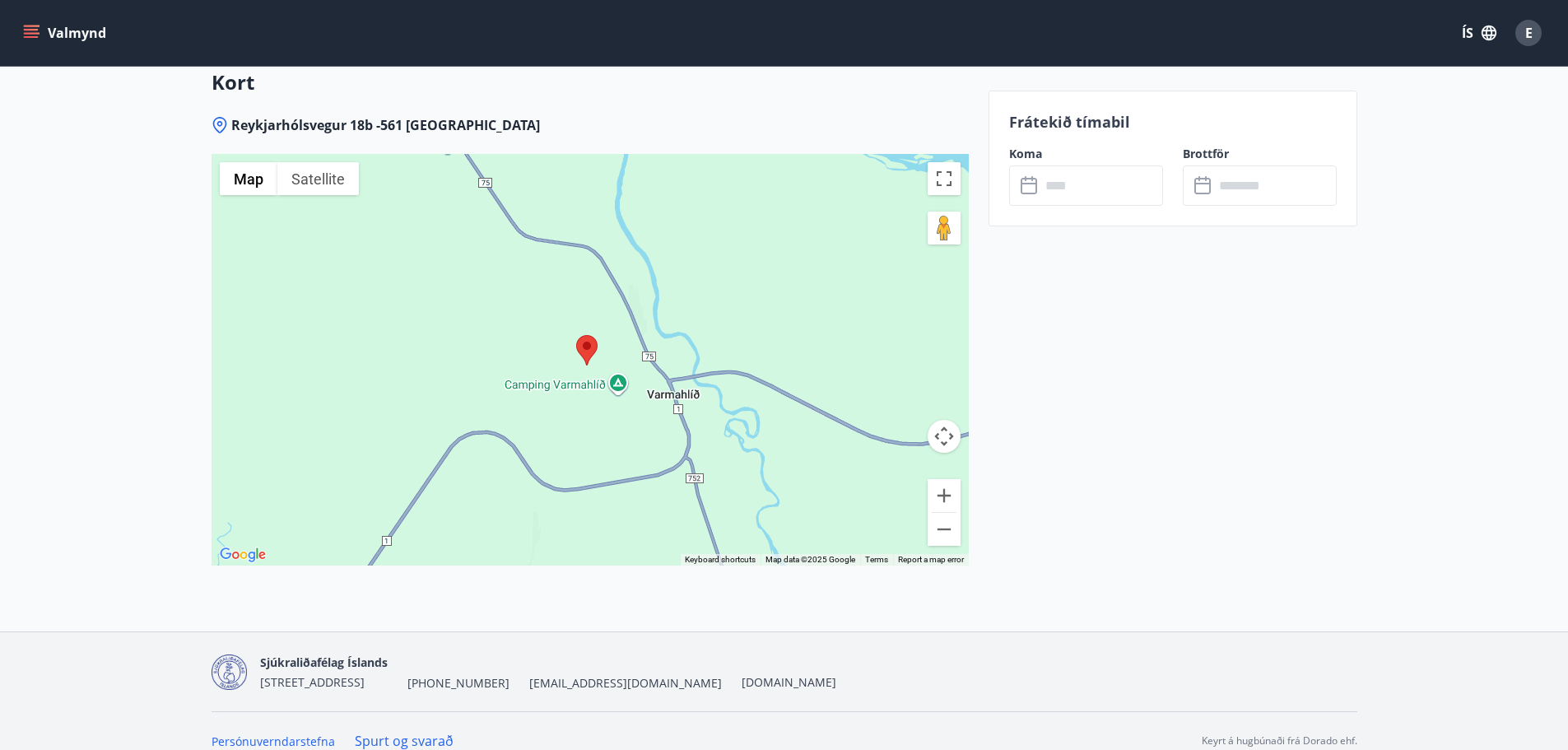
drag, startPoint x: 665, startPoint y: 347, endPoint x: 771, endPoint y: 524, distance: 206.3
click at [772, 526] on div at bounding box center [590, 360] width 757 height 412
click at [944, 479] on button "Zoom in" at bounding box center [944, 496] width 33 height 33
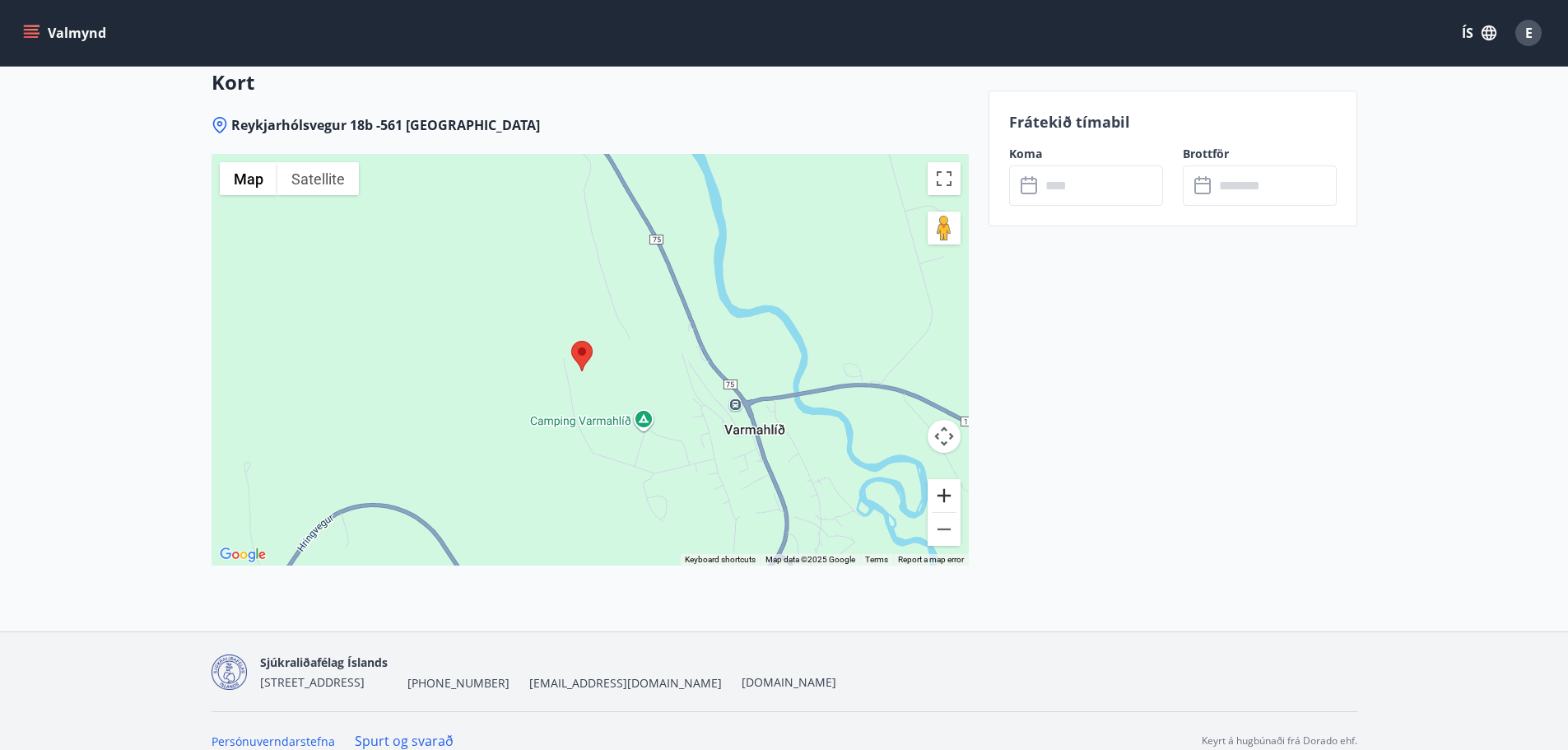
click at [944, 479] on button "Zoom in" at bounding box center [944, 496] width 33 height 33
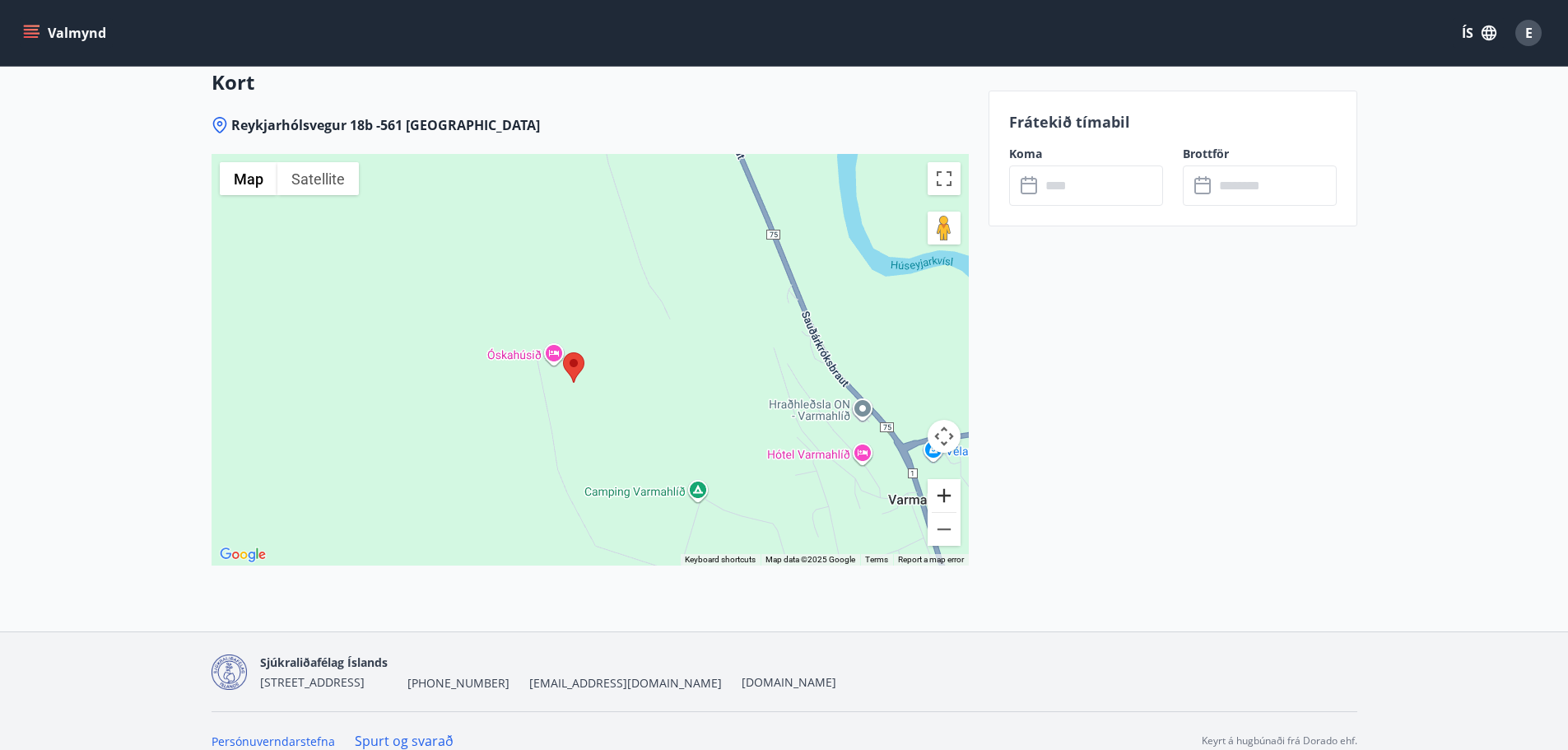
click at [944, 479] on button "Zoom in" at bounding box center [944, 496] width 33 height 33
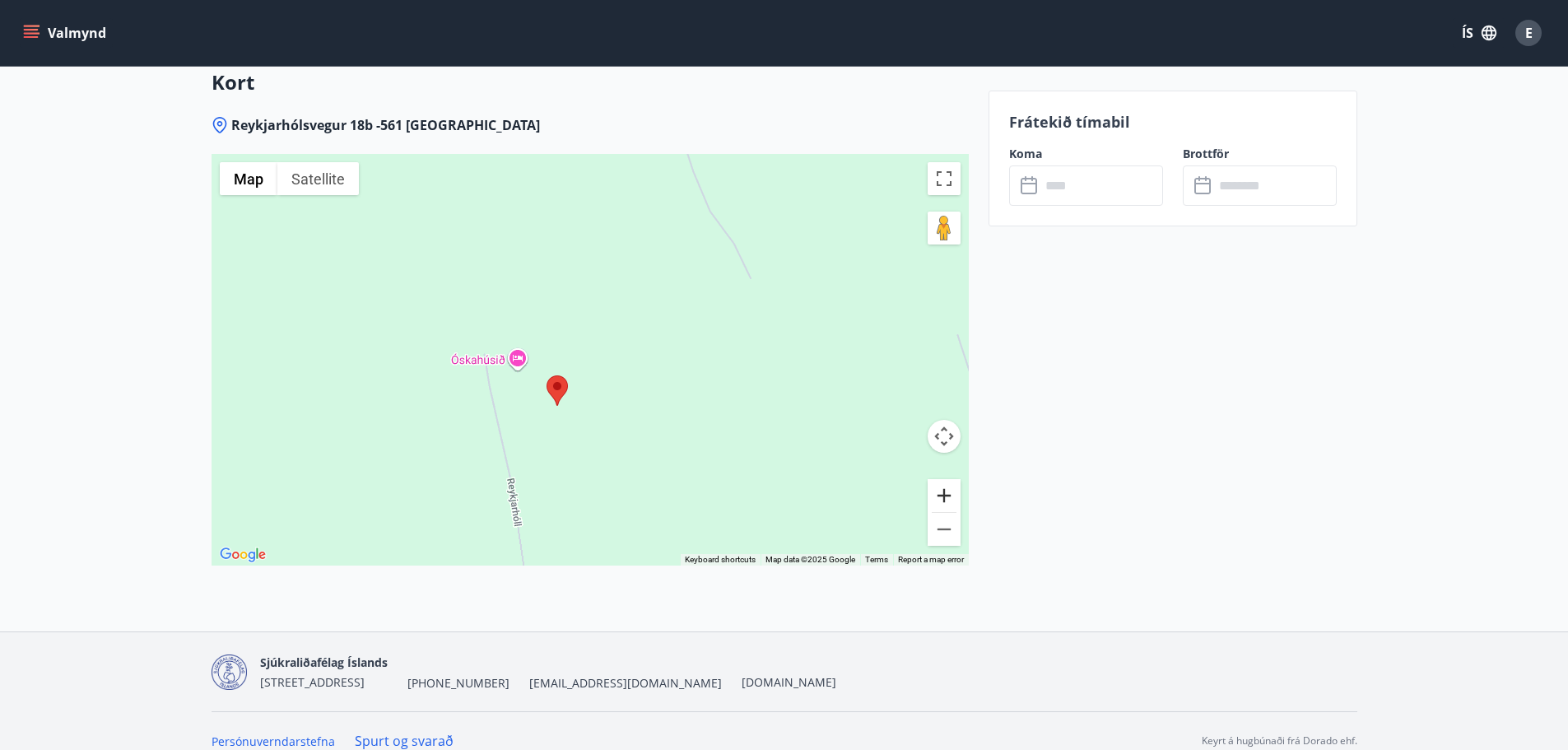
click at [944, 479] on button "Zoom in" at bounding box center [944, 496] width 33 height 33
drag, startPoint x: 519, startPoint y: 491, endPoint x: 662, endPoint y: 203, distance: 321.5
click at [662, 203] on div at bounding box center [590, 360] width 757 height 412
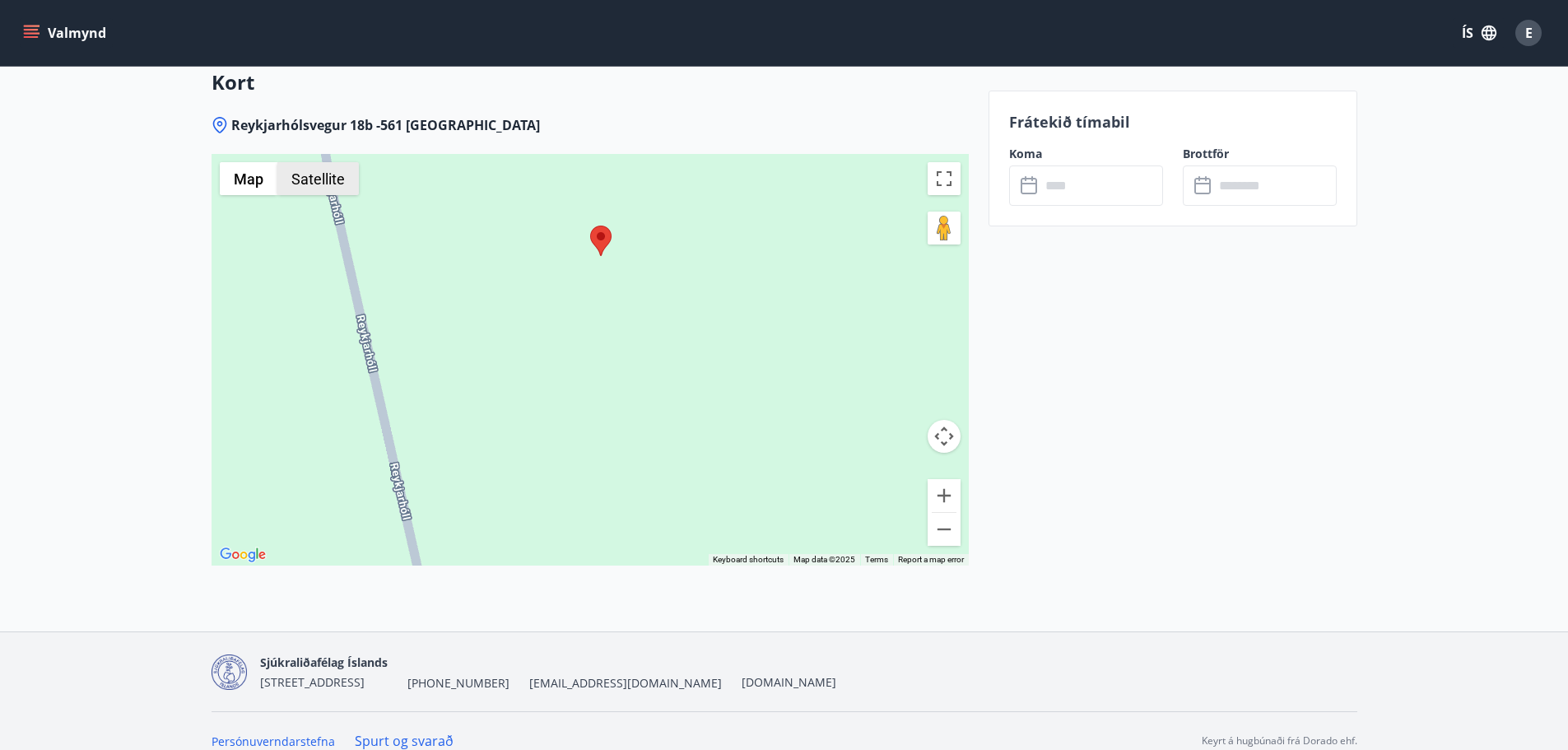
click at [325, 162] on button "Satellite" at bounding box center [318, 179] width 81 height 33
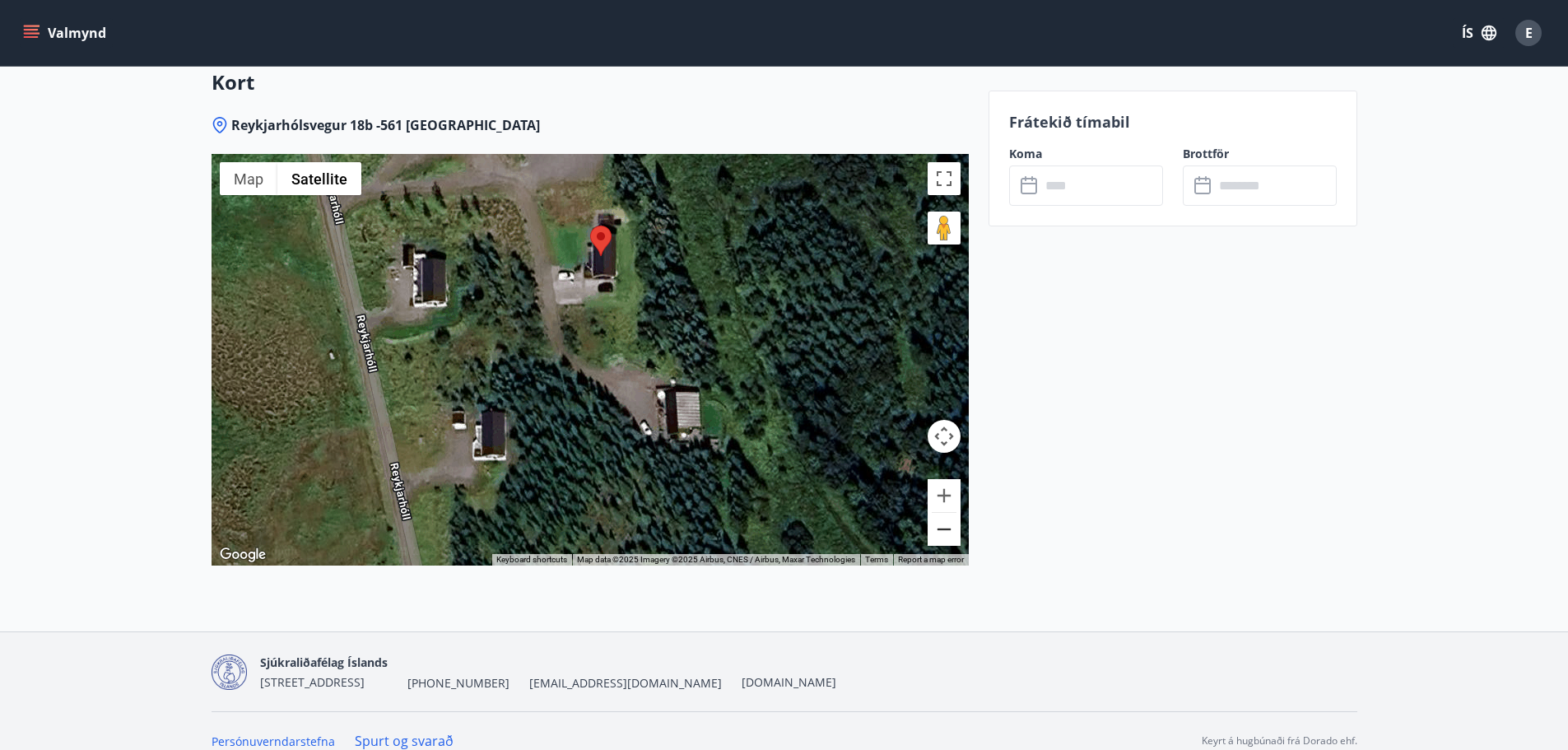
click at [945, 513] on button "Zoom out" at bounding box center [944, 530] width 33 height 33
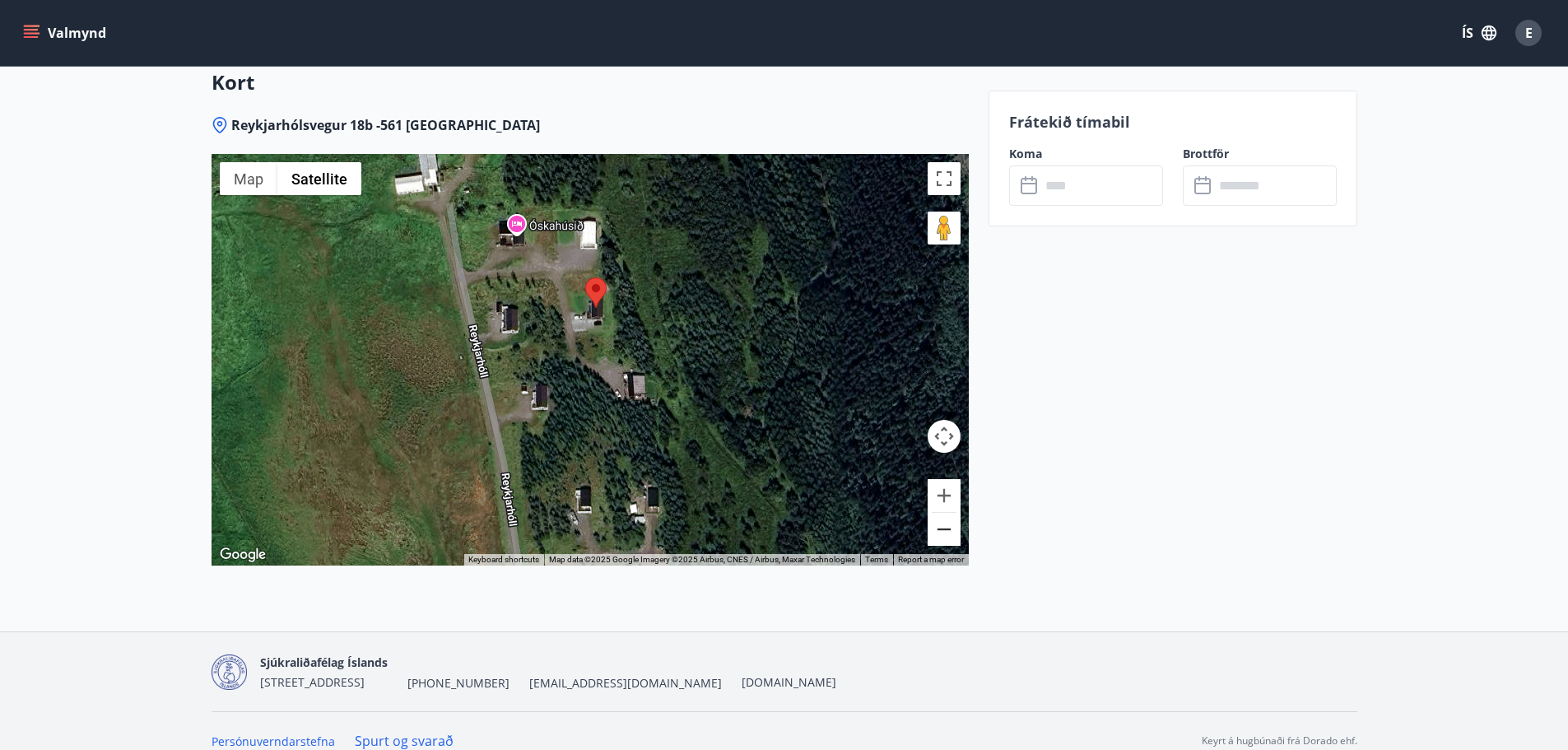
click at [945, 513] on button "Zoom out" at bounding box center [944, 530] width 33 height 33
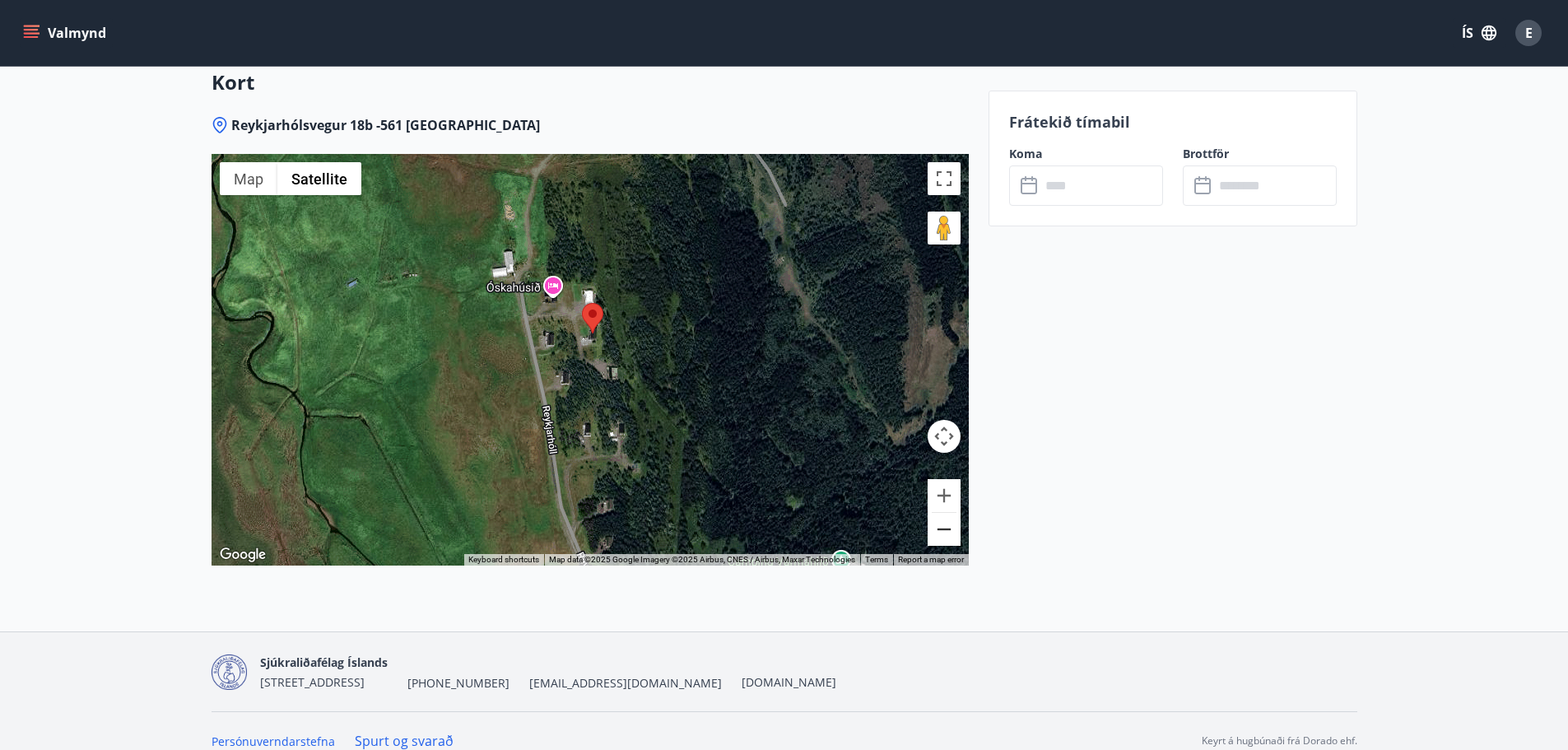
click at [945, 513] on button "Zoom out" at bounding box center [944, 530] width 33 height 33
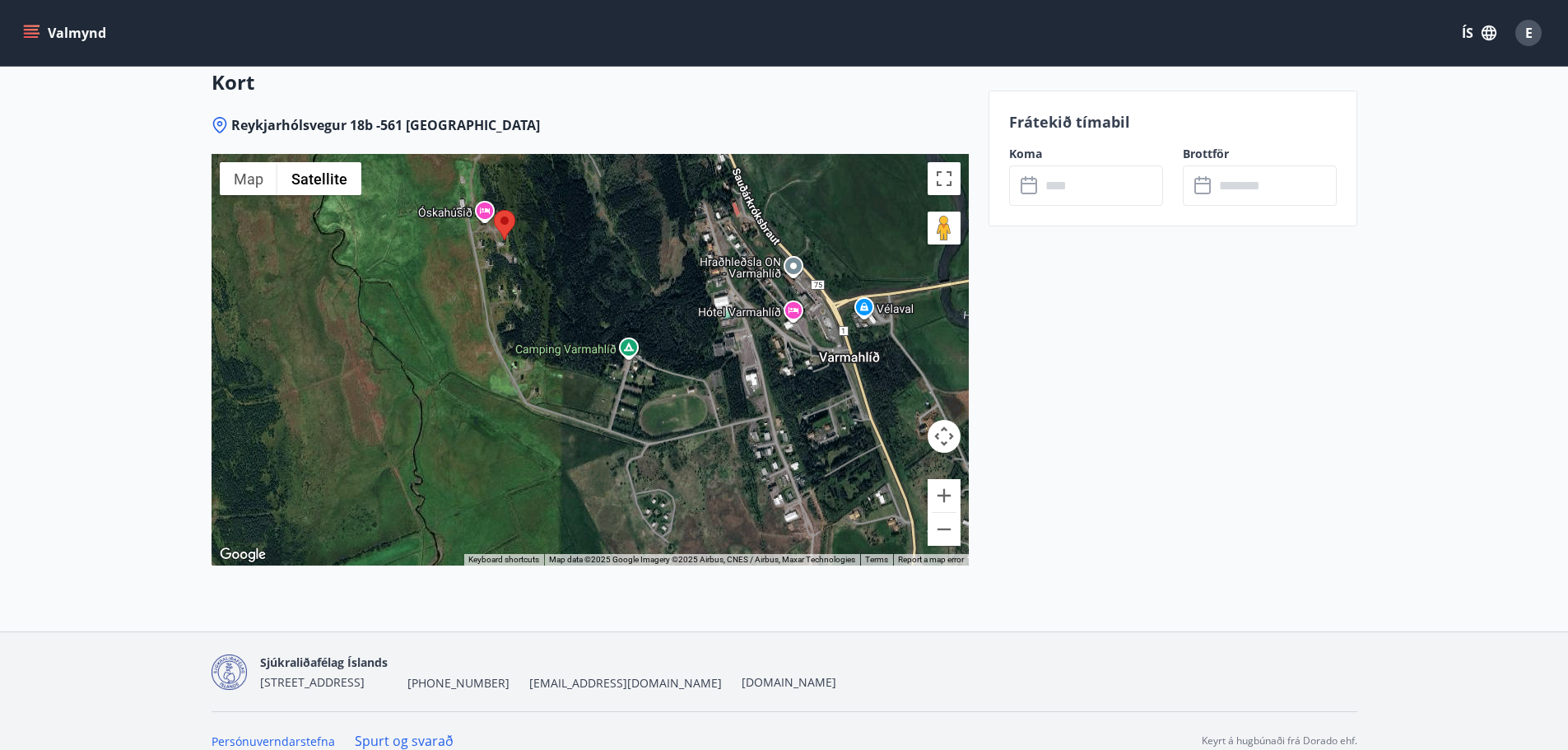
drag, startPoint x: 709, startPoint y: 444, endPoint x: 622, endPoint y: 338, distance: 137.1
click at [622, 338] on div at bounding box center [590, 360] width 757 height 412
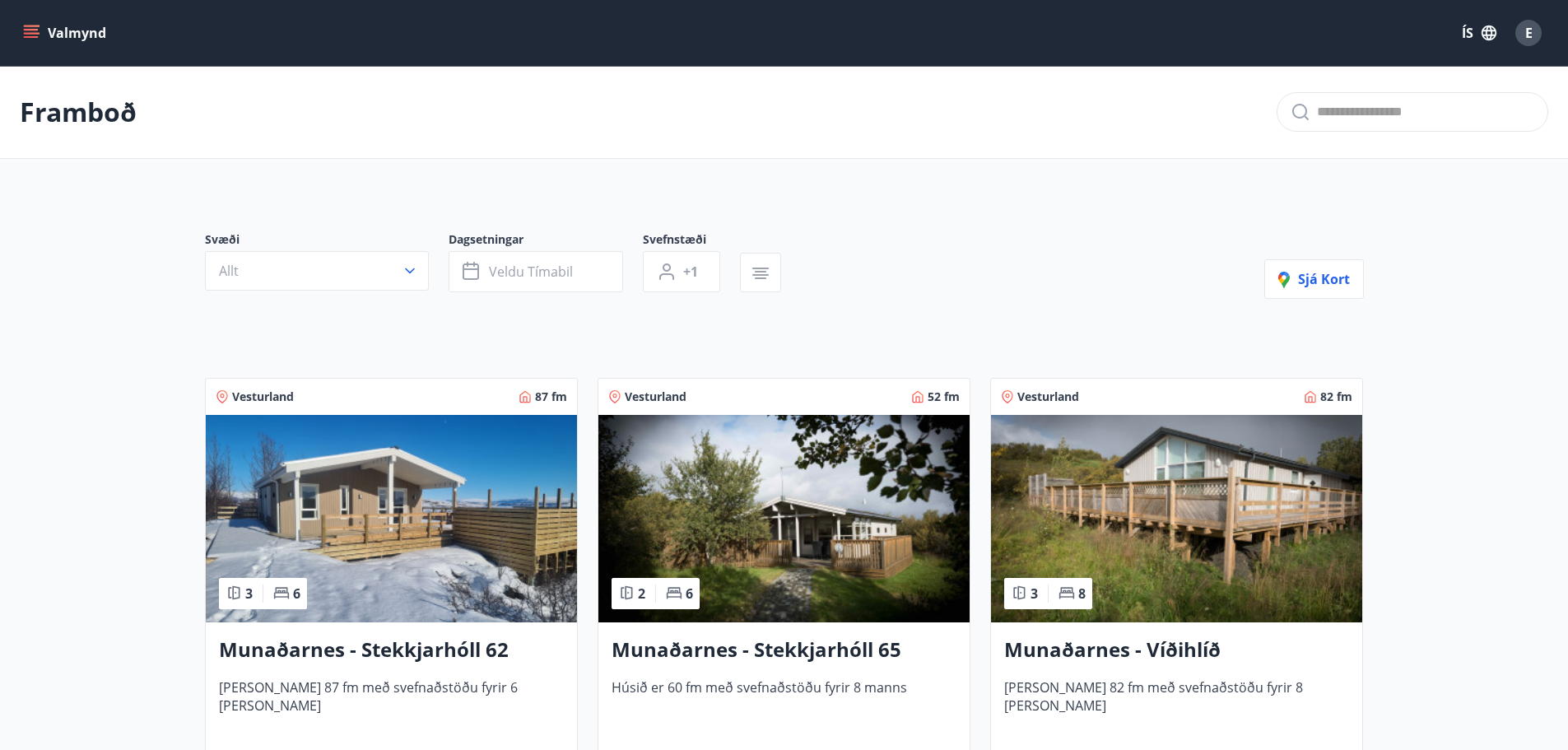
click at [31, 33] on icon "menu" at bounding box center [33, 33] width 18 height 2
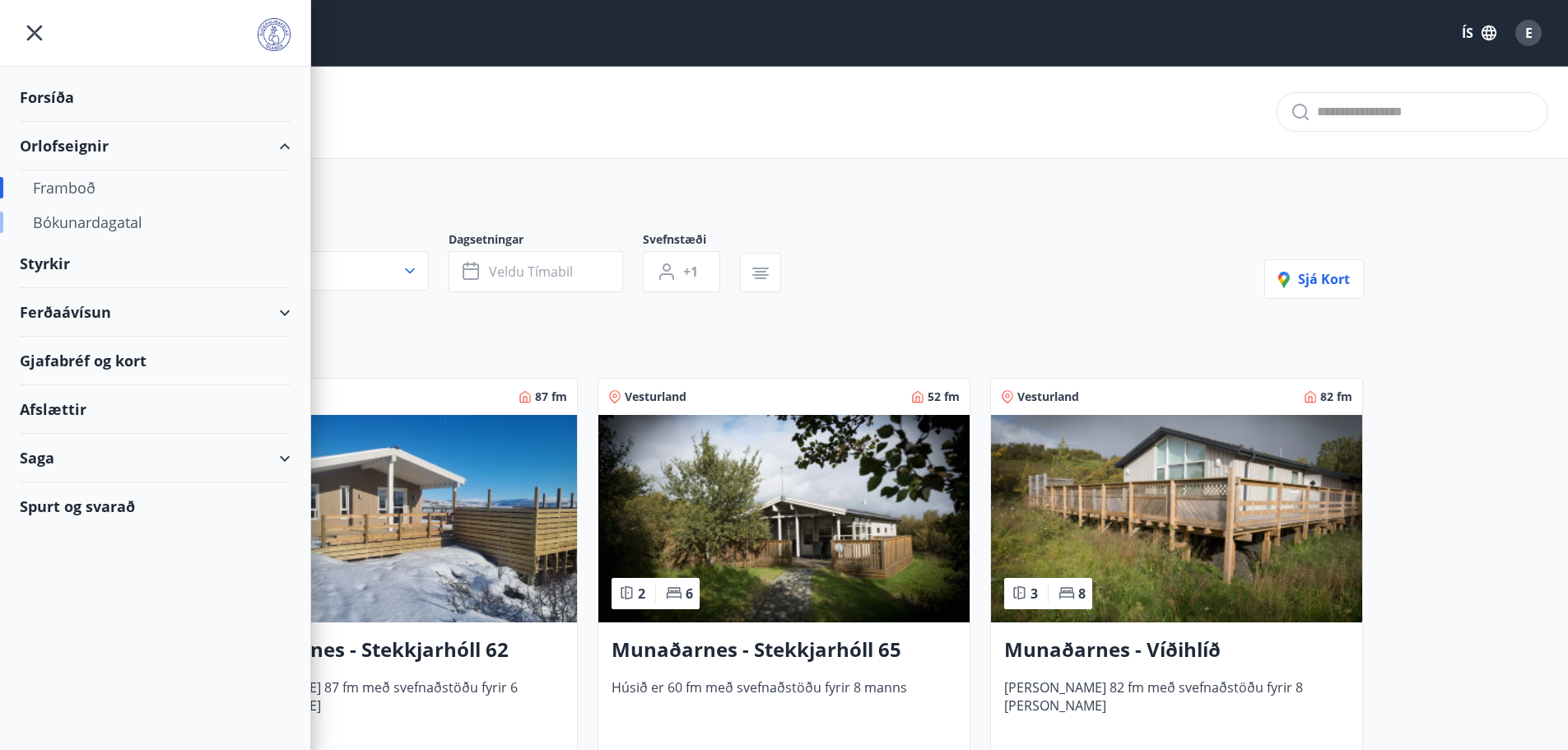
click at [117, 224] on div "Bókunardagatal" at bounding box center [155, 222] width 245 height 35
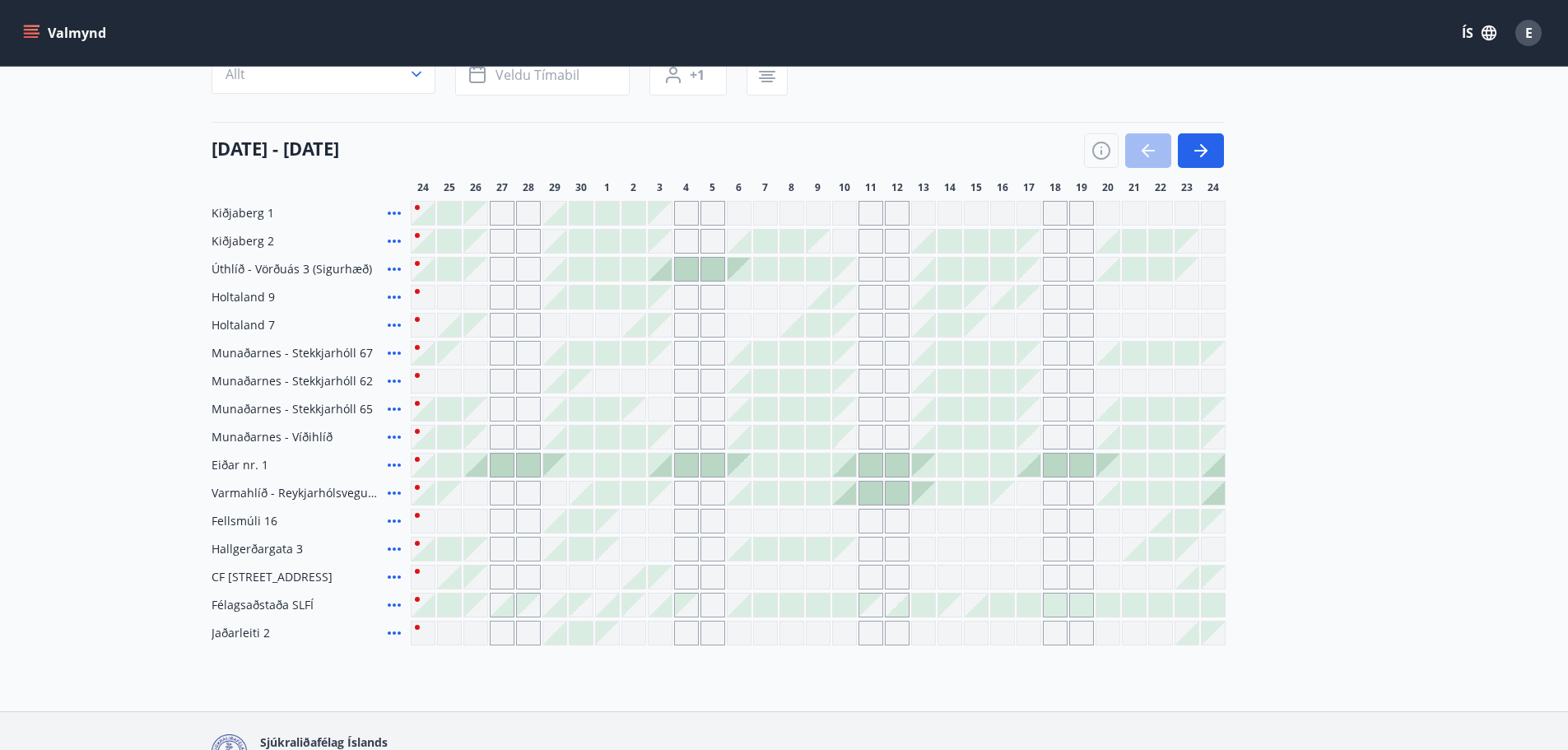
scroll to position [164, 0]
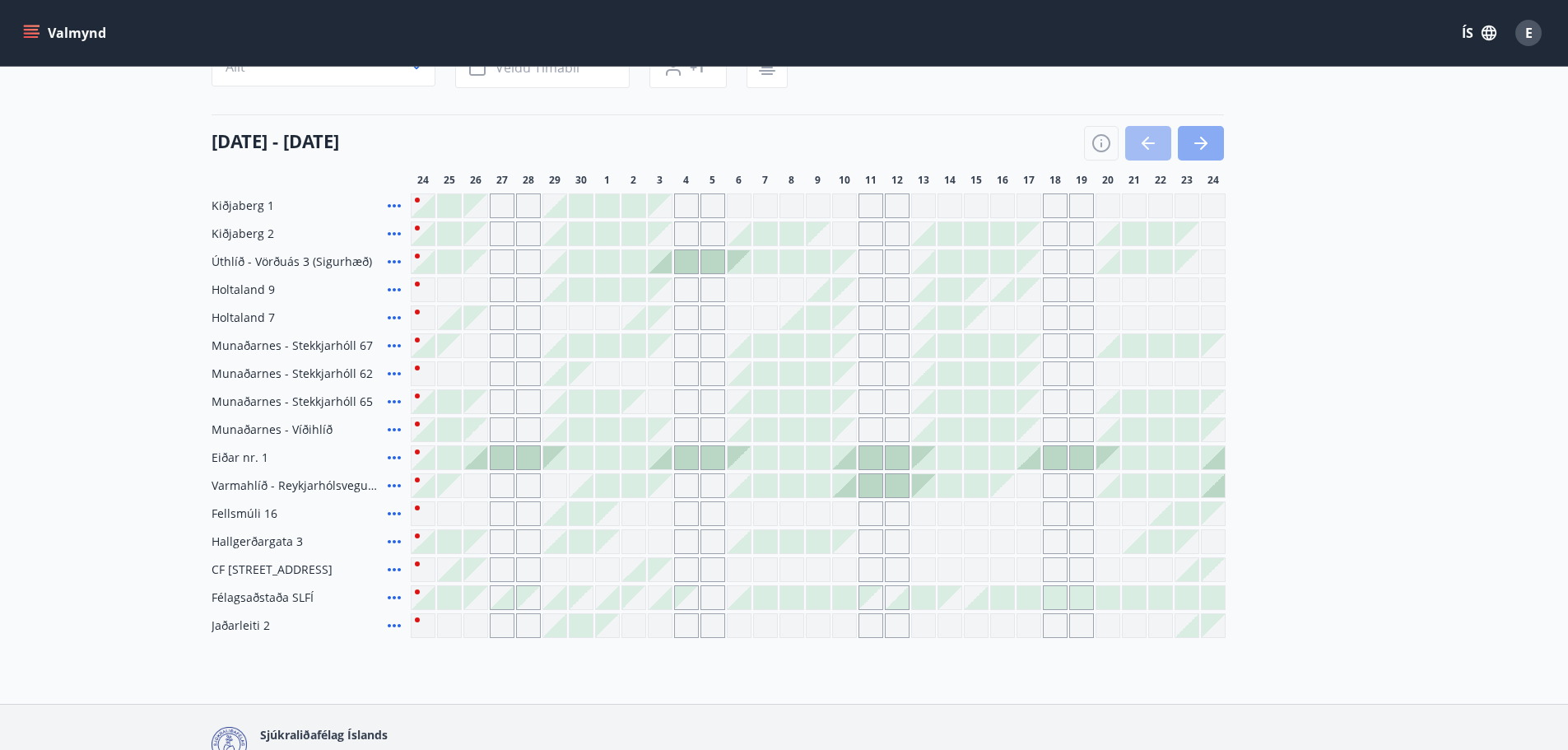
click at [1219, 144] on button "button" at bounding box center [1202, 143] width 46 height 35
click at [1216, 144] on button "button" at bounding box center [1202, 143] width 46 height 35
click at [1156, 138] on icon "button" at bounding box center [1148, 143] width 19 height 19
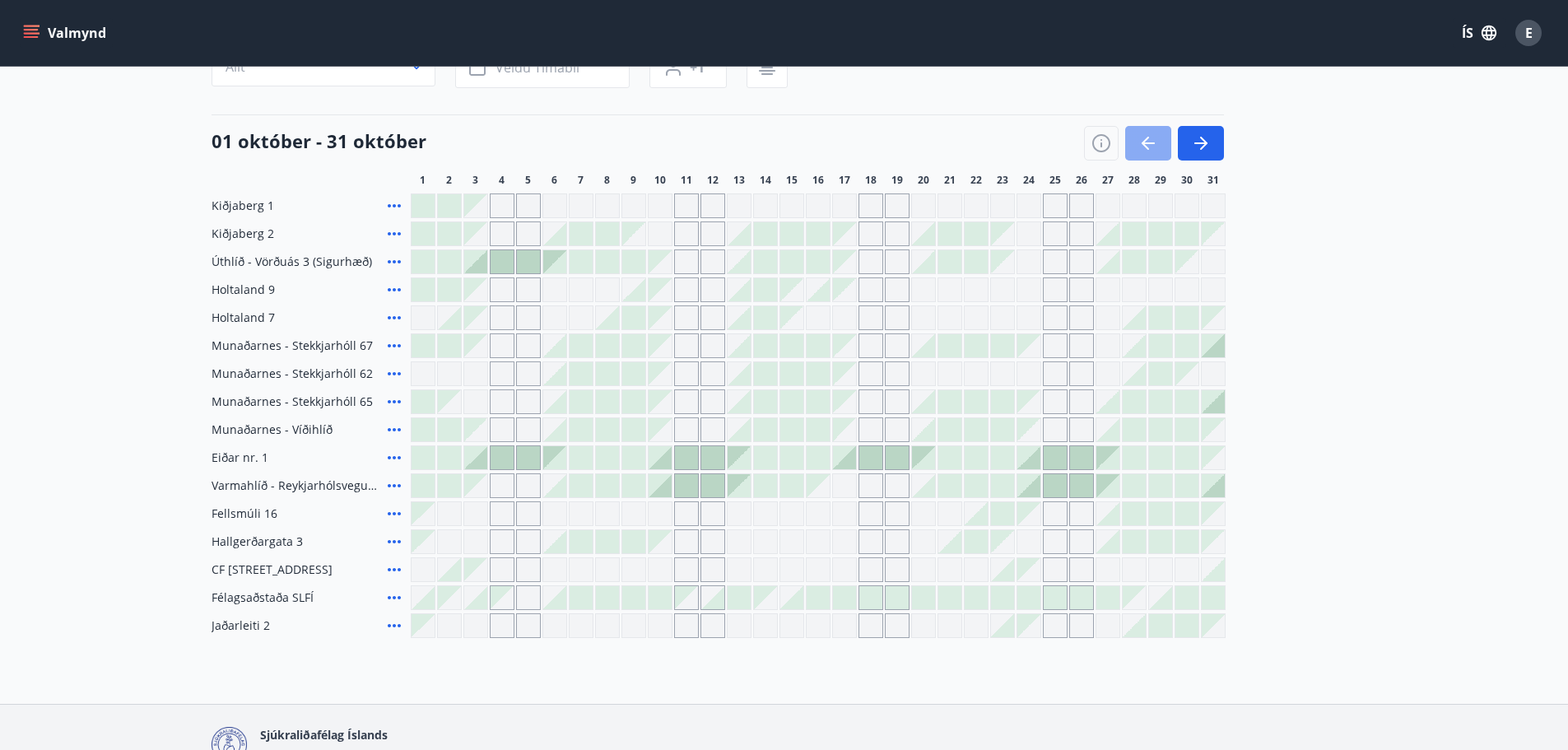
click at [1143, 137] on icon "button" at bounding box center [1148, 143] width 19 height 19
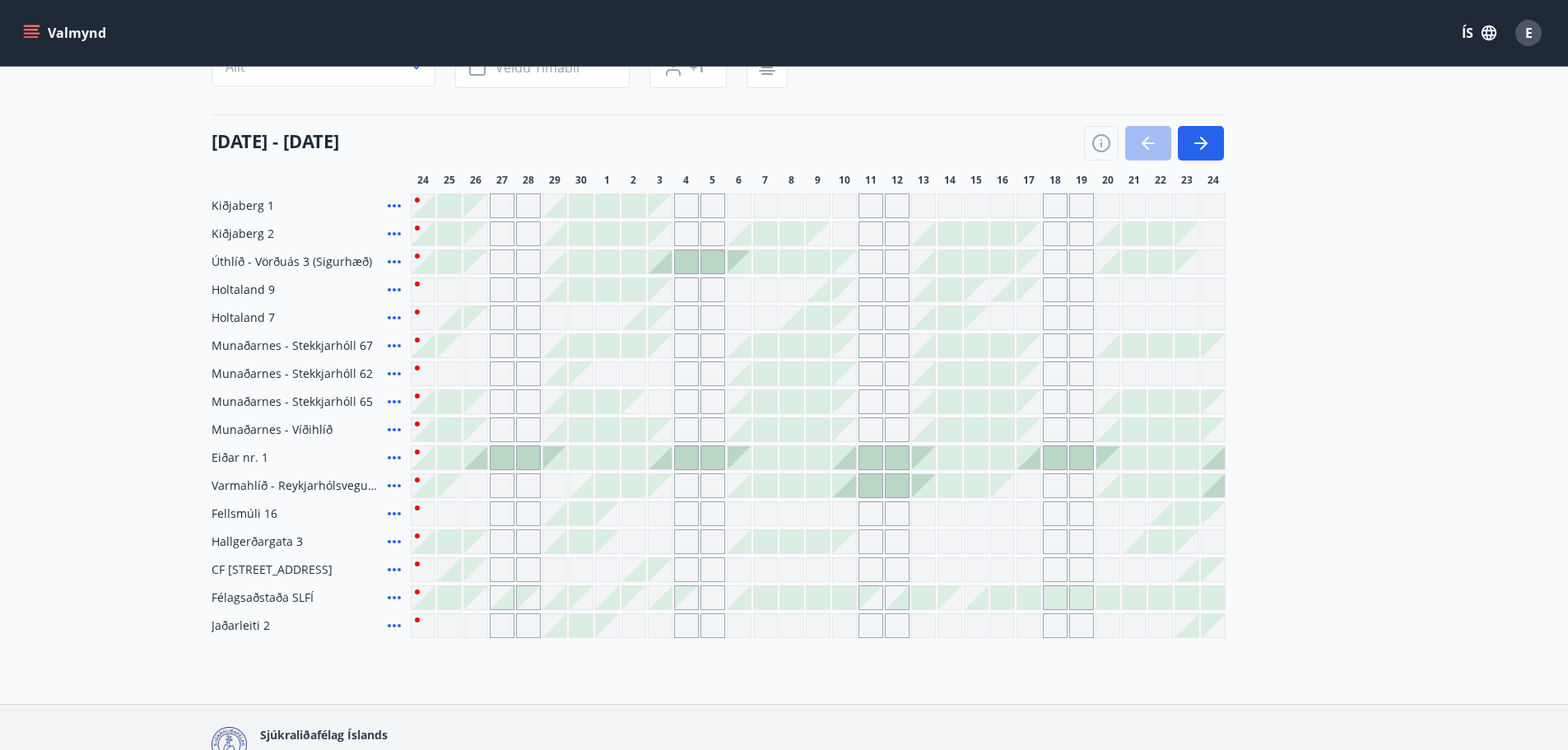
click at [419, 481] on div at bounding box center [423, 486] width 25 height 25
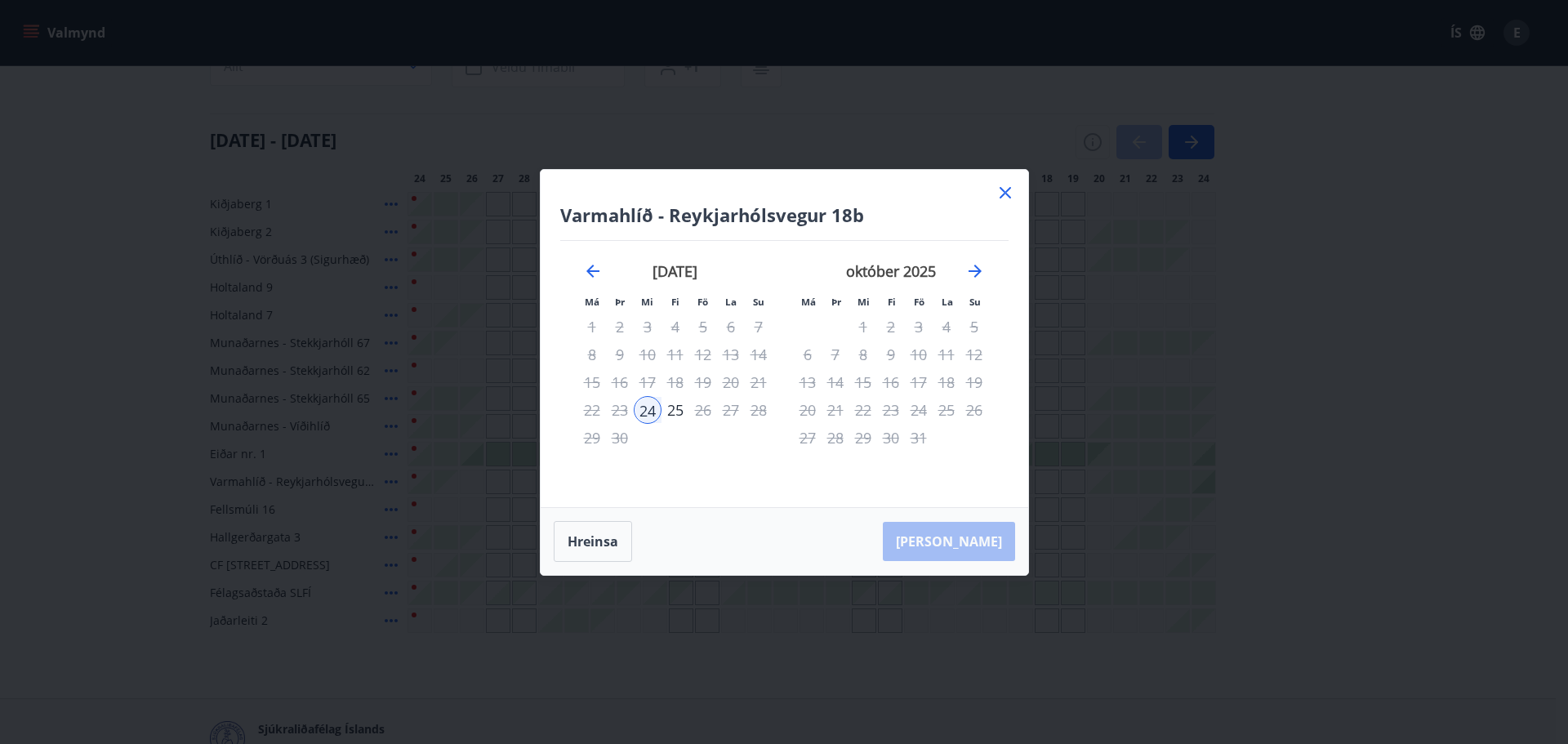
click at [1005, 195] on icon at bounding box center [1005, 193] width 19 height 19
click at [1005, 191] on div "Svæði Allt Dagsetningar Veldu tímabil Svefnstæði +1 24 september - 24 október 2…" at bounding box center [778, 330] width 1136 height 606
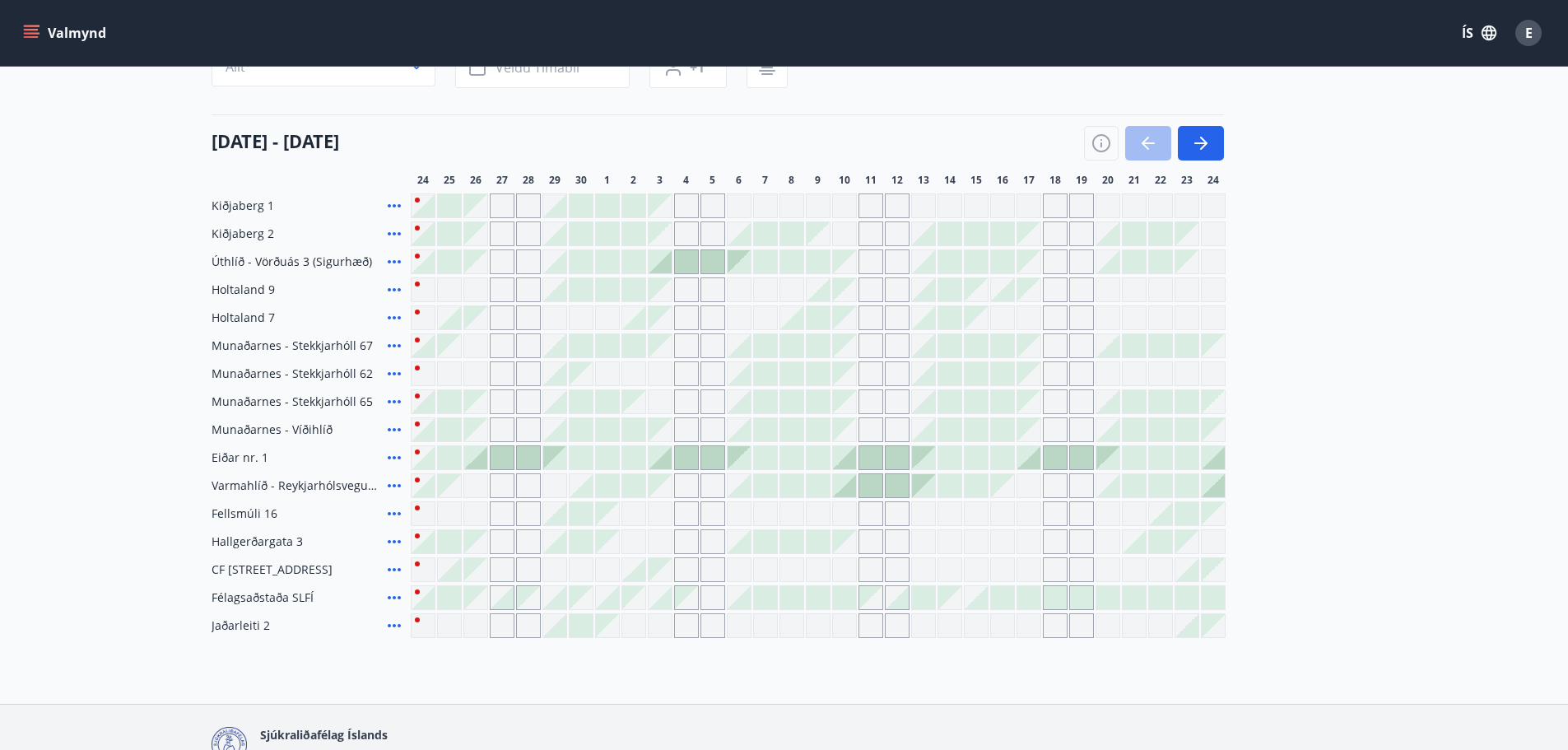
click at [232, 346] on span "Munaðarnes - Stekkjarhóll 67" at bounding box center [292, 345] width 161 height 16
click at [319, 344] on span "Munaðarnes - Stekkjarhóll 67" at bounding box center [292, 345] width 161 height 16
click at [498, 346] on div "Gráir dagar eru ekki bókanlegir" at bounding box center [503, 346] width 25 height 25
click at [529, 346] on div "Gráir dagar eru ekki bókanlegir" at bounding box center [529, 346] width 25 height 25
click at [560, 408] on div at bounding box center [555, 402] width 23 height 23
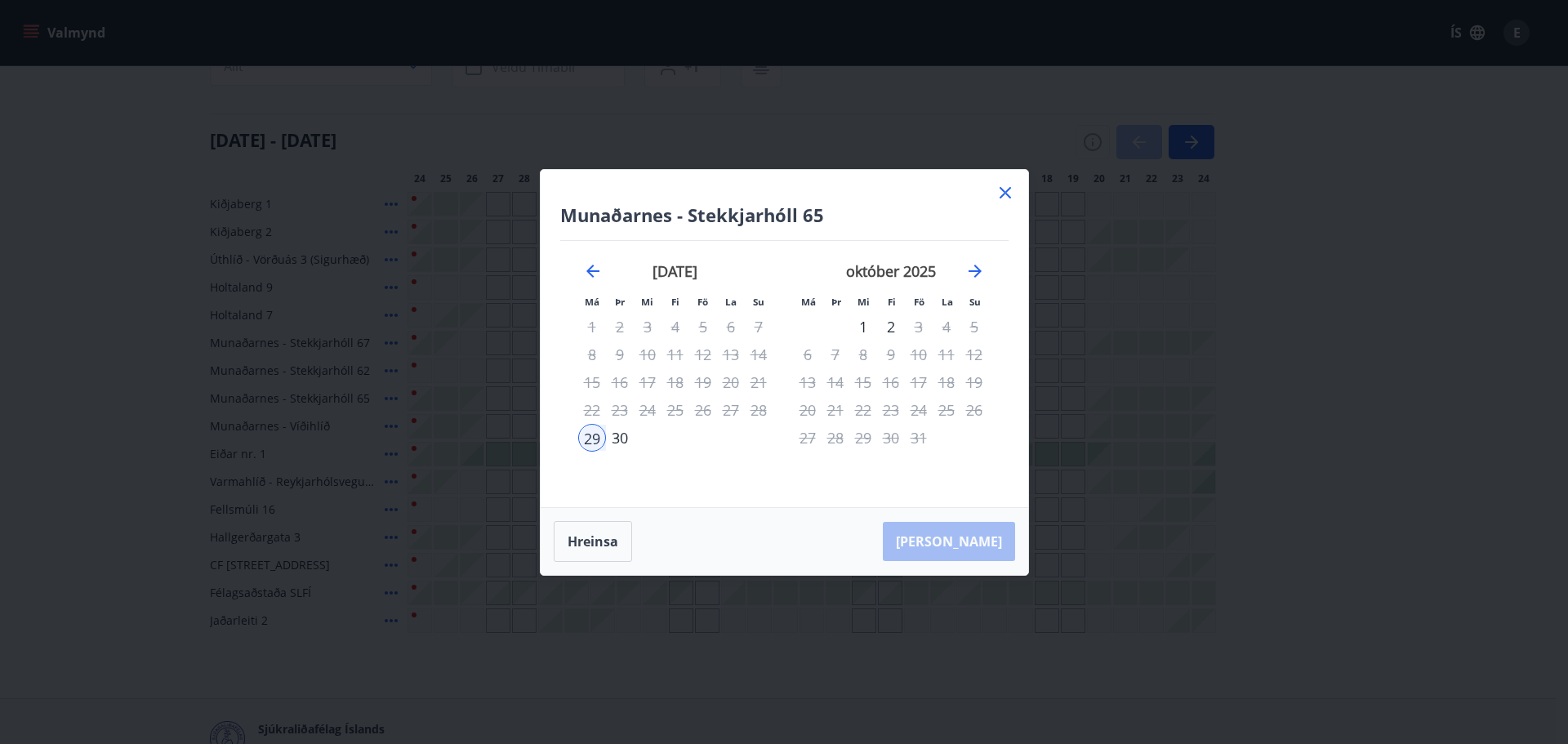
click at [1003, 190] on icon at bounding box center [1005, 193] width 12 height 12
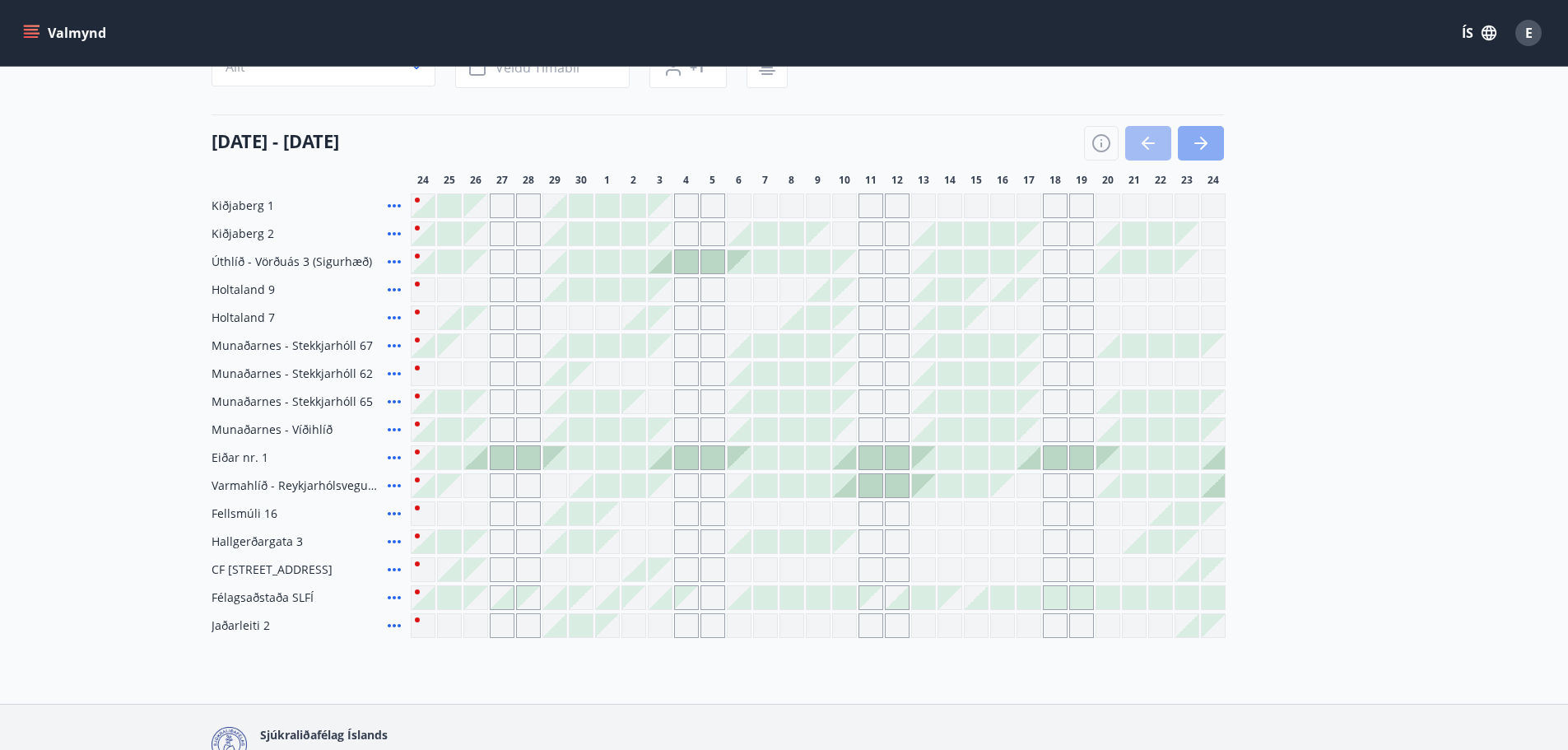
click at [1205, 140] on icon "button" at bounding box center [1201, 143] width 19 height 19
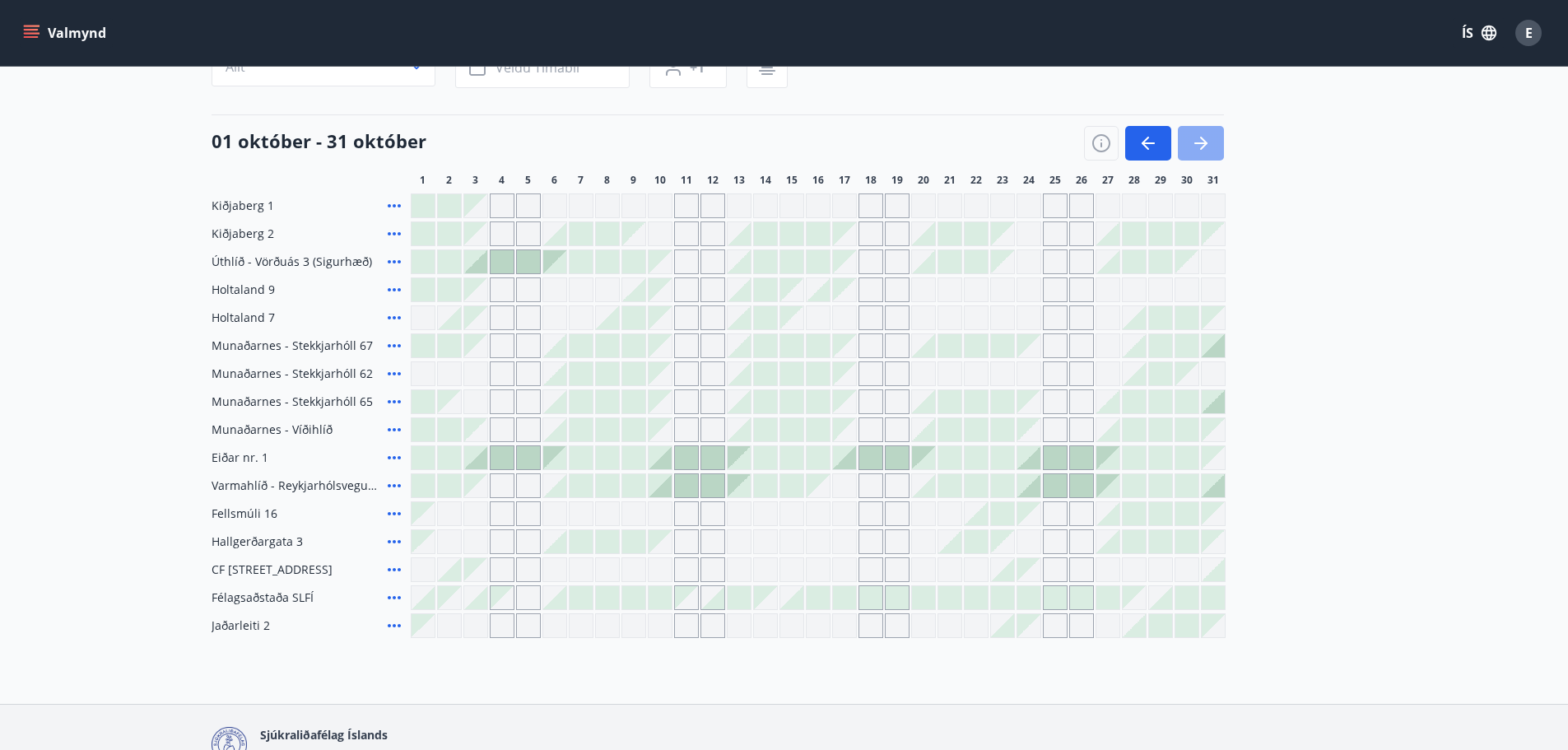
click at [1205, 140] on icon "button" at bounding box center [1201, 143] width 19 height 19
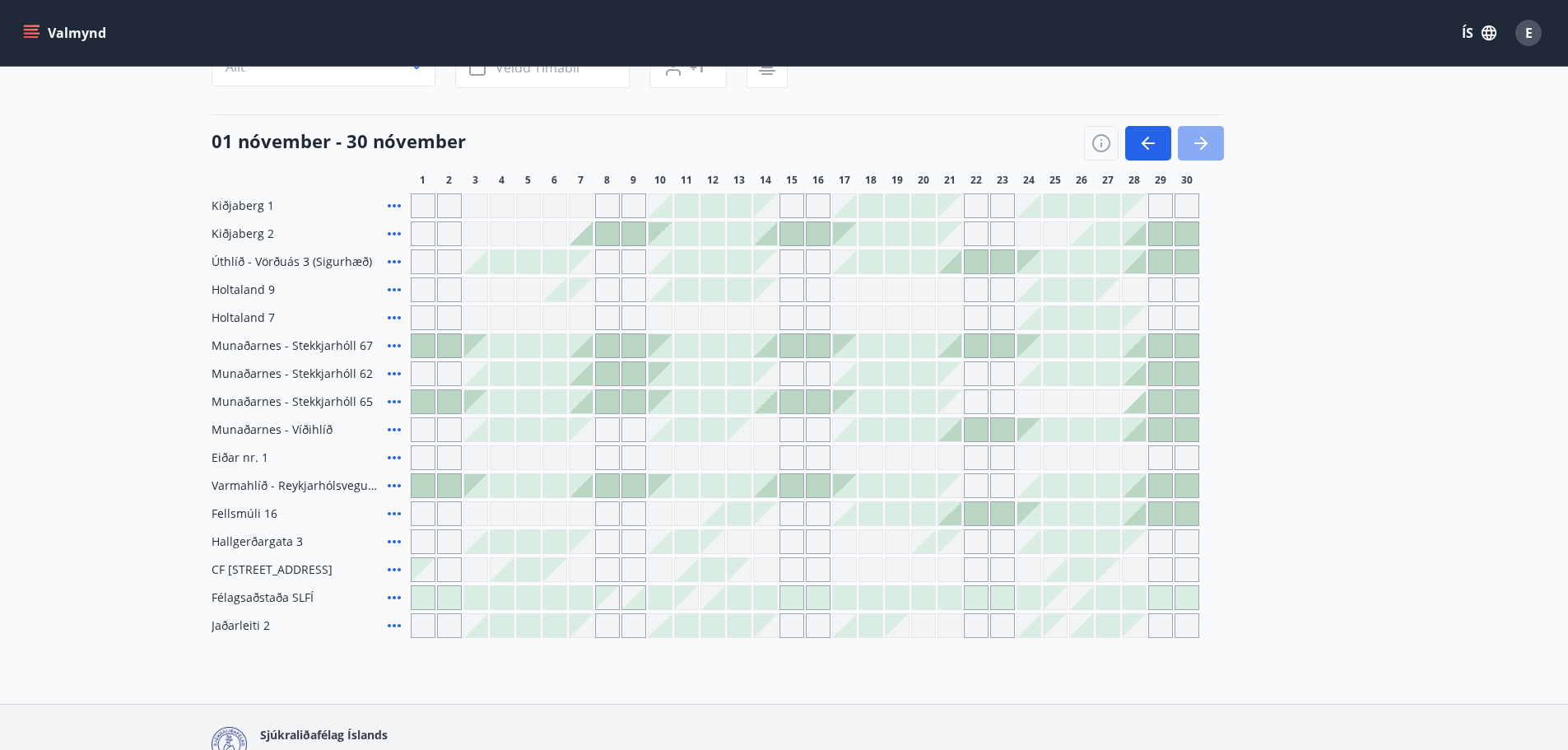
click at [1205, 140] on icon "button" at bounding box center [1201, 143] width 19 height 19
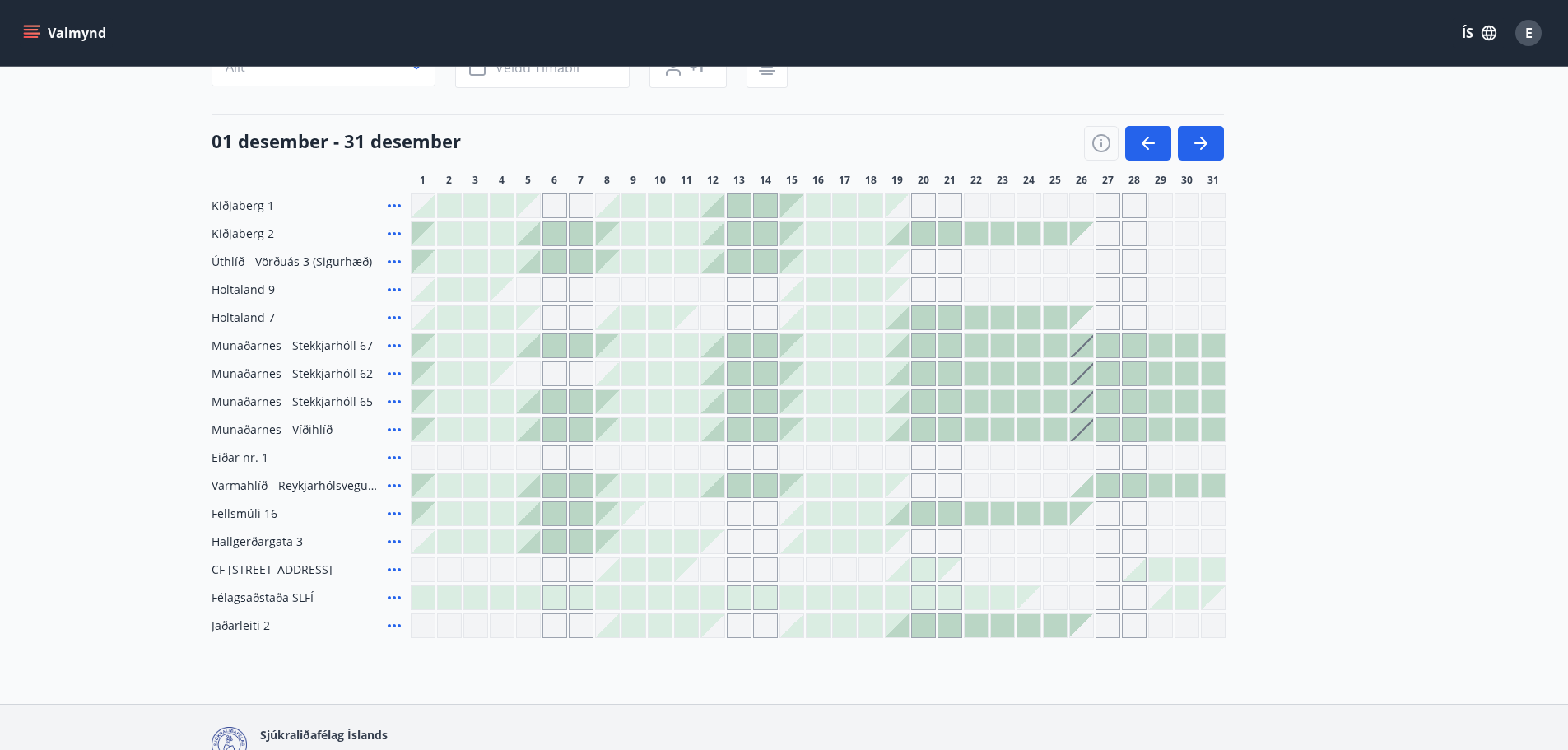
click at [1085, 347] on div at bounding box center [1082, 346] width 23 height 23
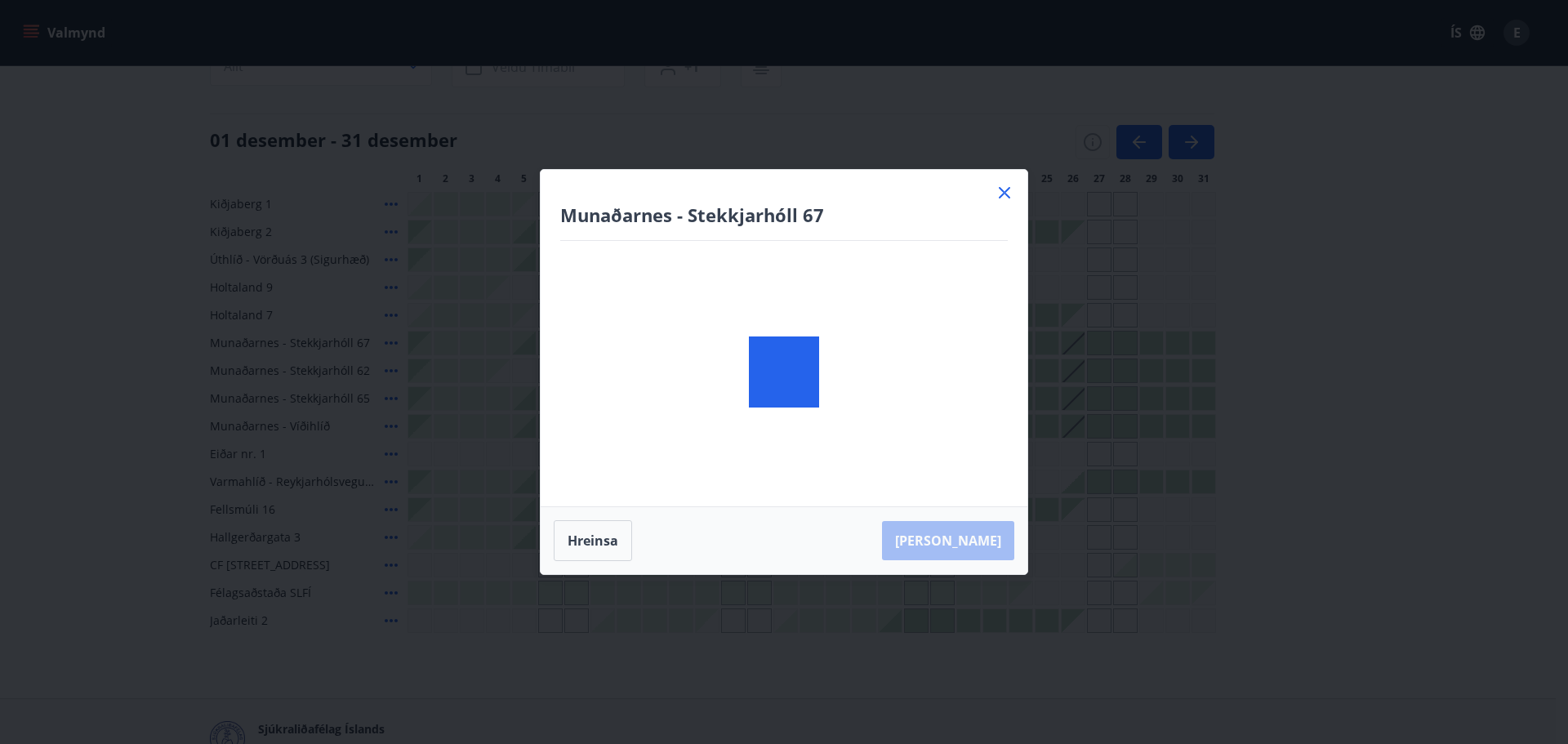
click at [1048, 343] on body "Valmynd ÍS E Bókunardagatal Svæði Allt Dagsetningar Veldu tímabil Svefnstæði +1…" at bounding box center [784, 335] width 1568 height 996
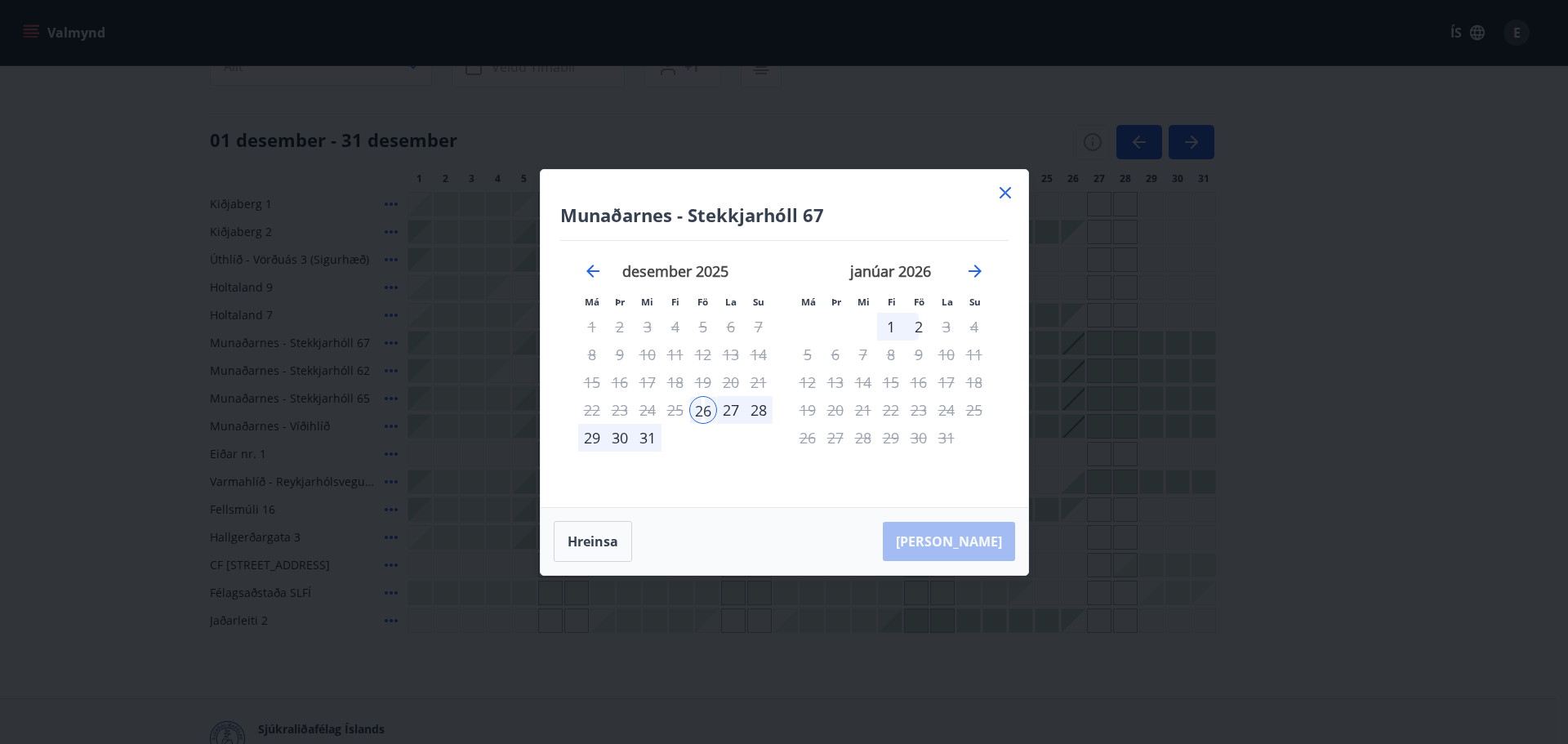
click at [1007, 186] on icon at bounding box center [1005, 193] width 19 height 19
click at [1007, 190] on div "Svæði Allt Dagsetningar Veldu tímabil Svefnstæði +1 01 desember - 31 desember 1…" at bounding box center [778, 330] width 1136 height 606
